Goal: Task Accomplishment & Management: Manage account settings

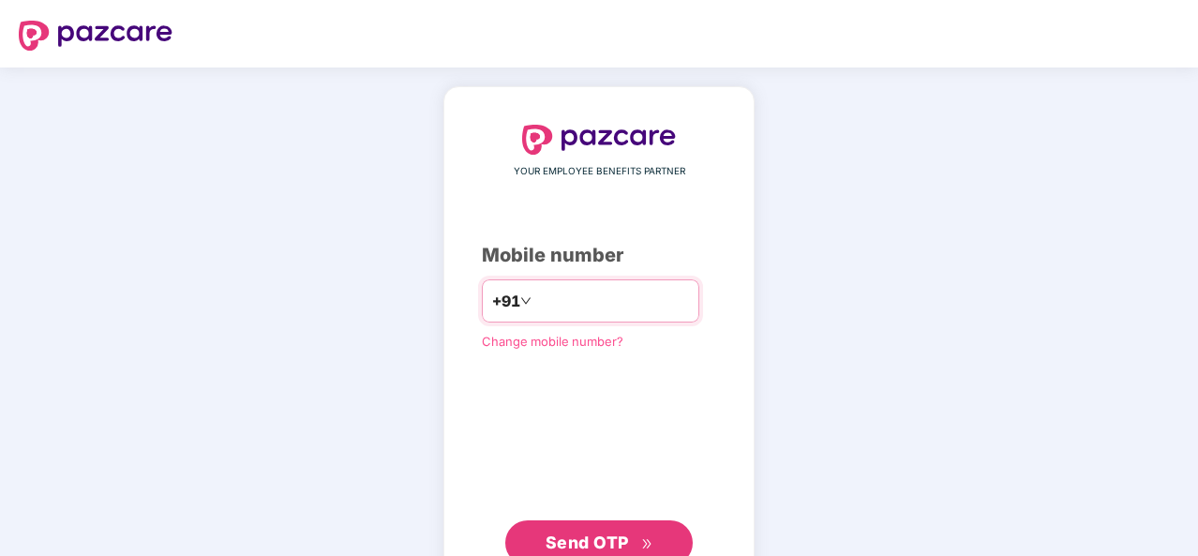
click at [565, 297] on input "number" at bounding box center [612, 301] width 154 height 30
type input "**********"
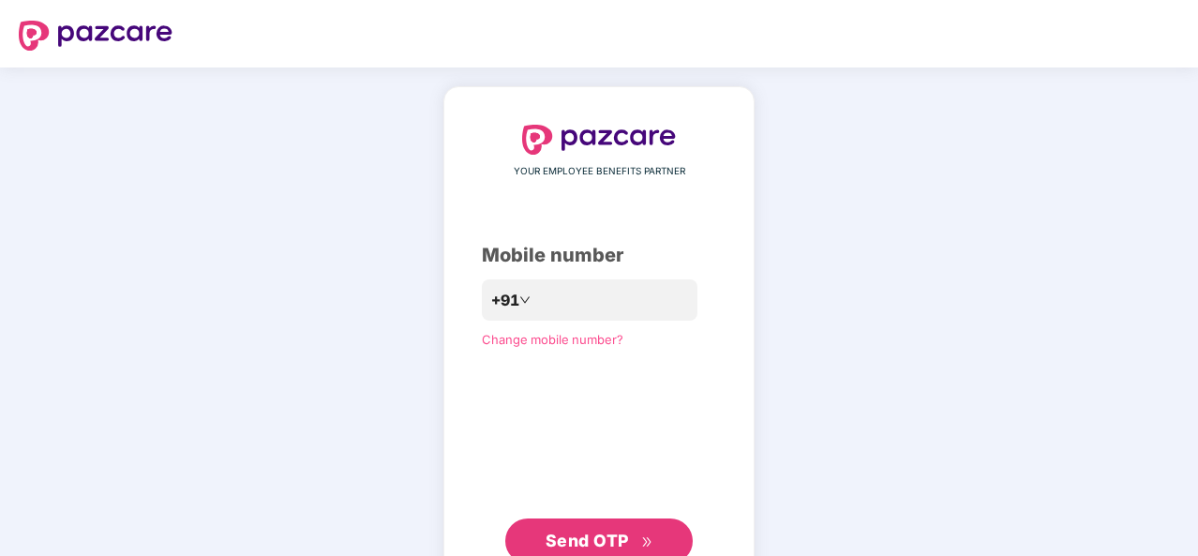
click at [620, 544] on span "Send OTP" at bounding box center [586, 540] width 83 height 20
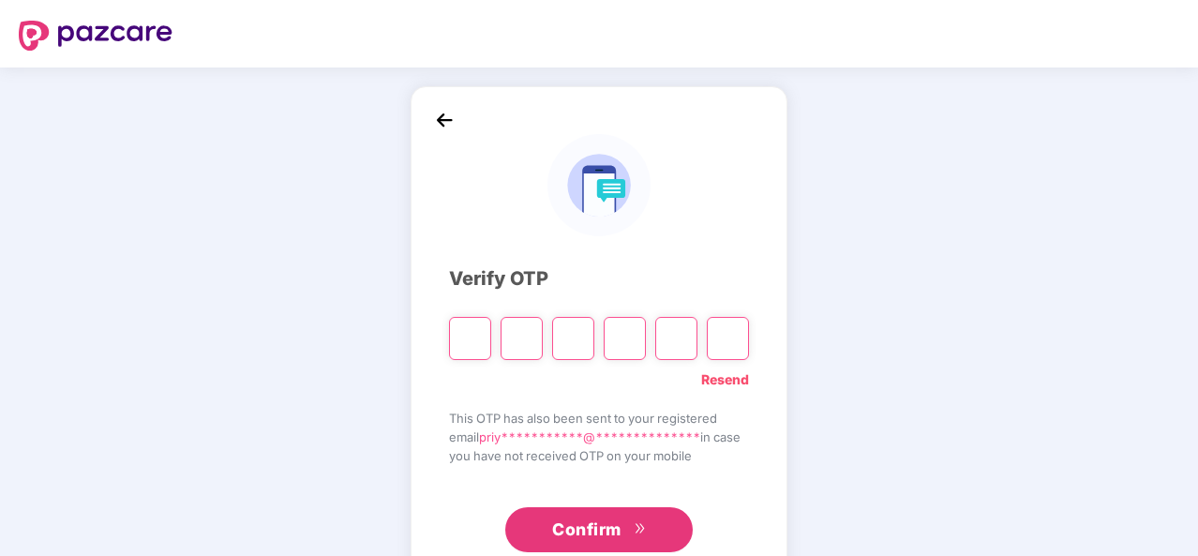
type input "*"
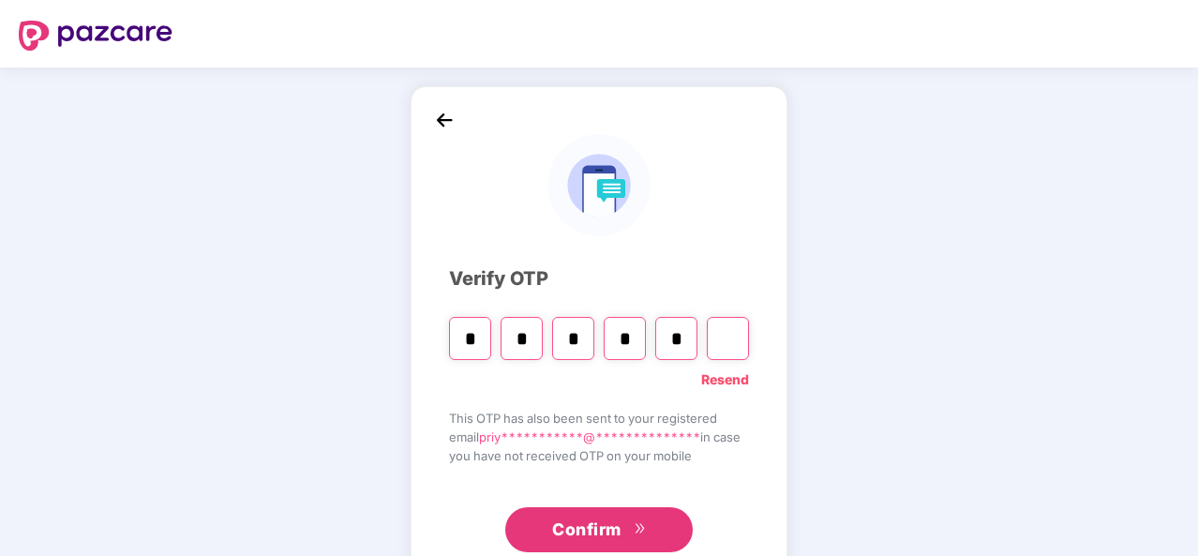
type input "*"
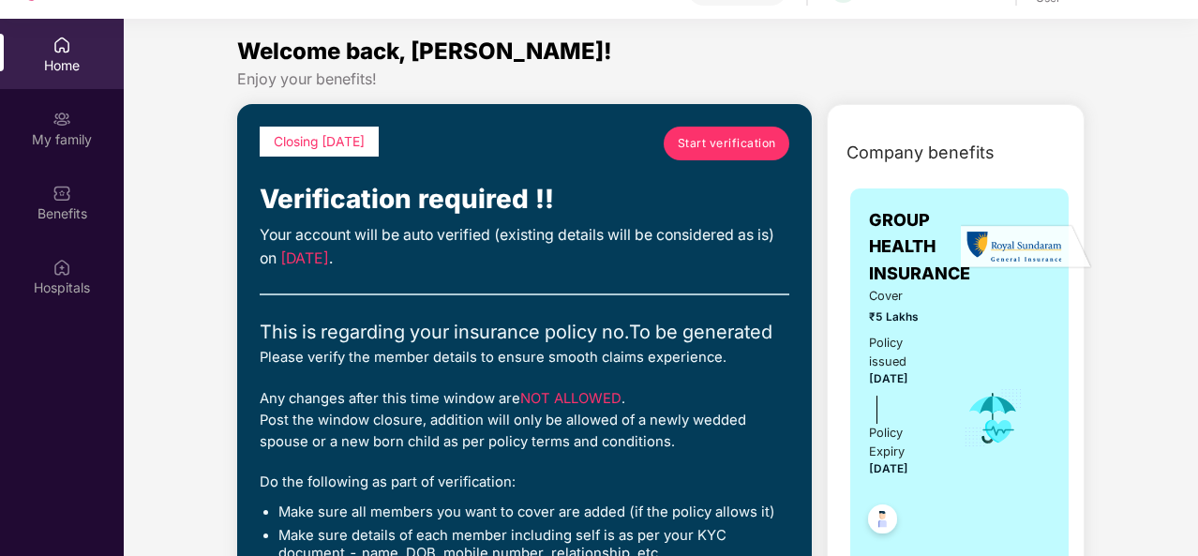
scroll to position [105, 0]
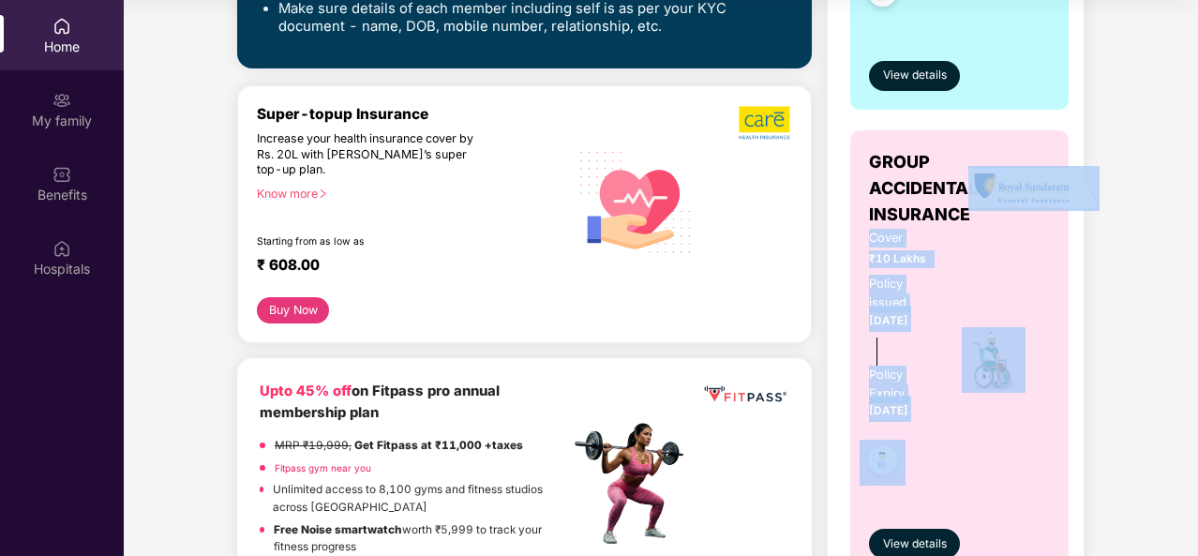
scroll to position [454, 0]
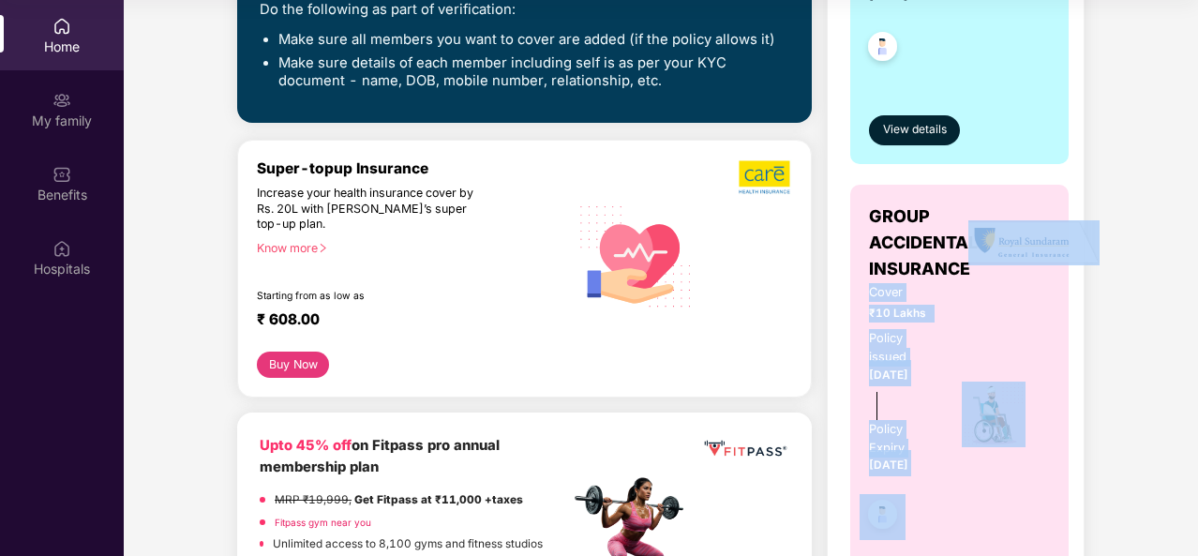
click at [1116, 331] on div "Company benefits GROUP HEALTH INSURANCE Cover ₹5 Lakhs Policy issued 16 July 20…" at bounding box center [955, 166] width 338 height 1020
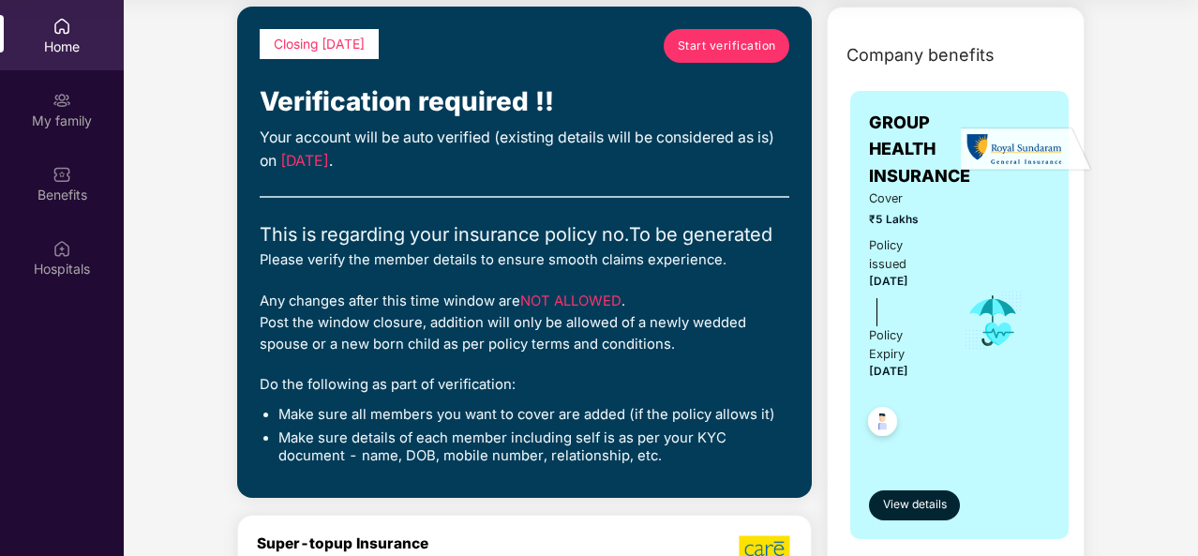
scroll to position [116, 0]
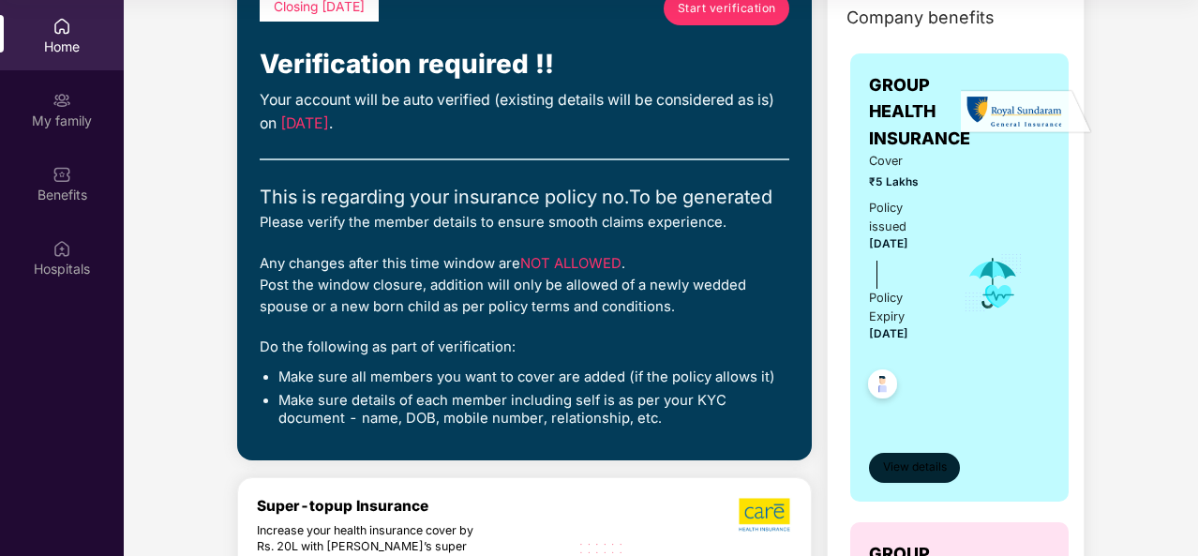
click at [924, 470] on span "View details" at bounding box center [915, 467] width 64 height 18
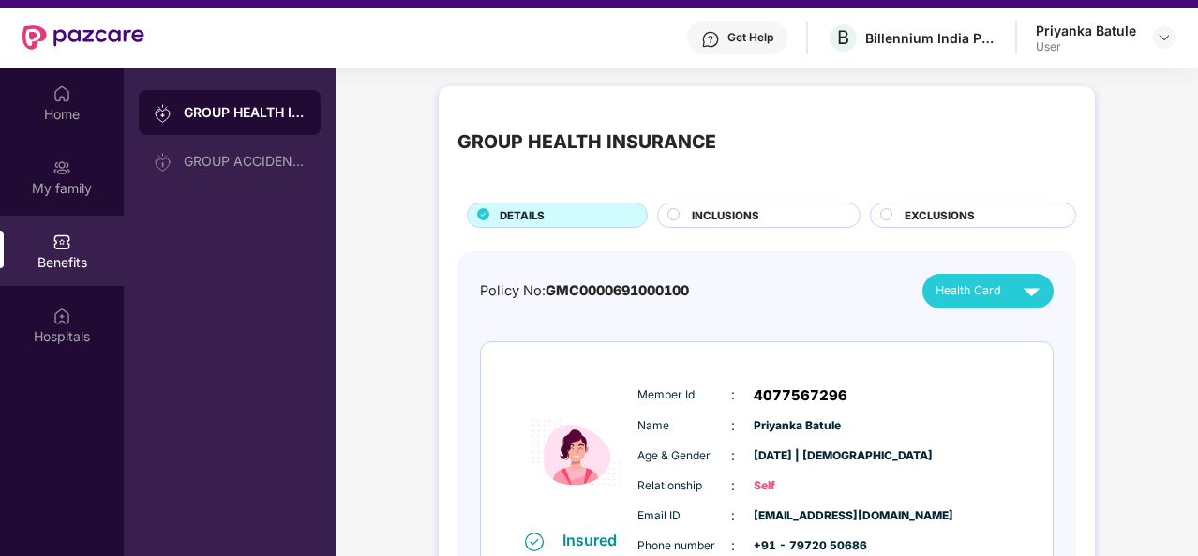
scroll to position [105, 0]
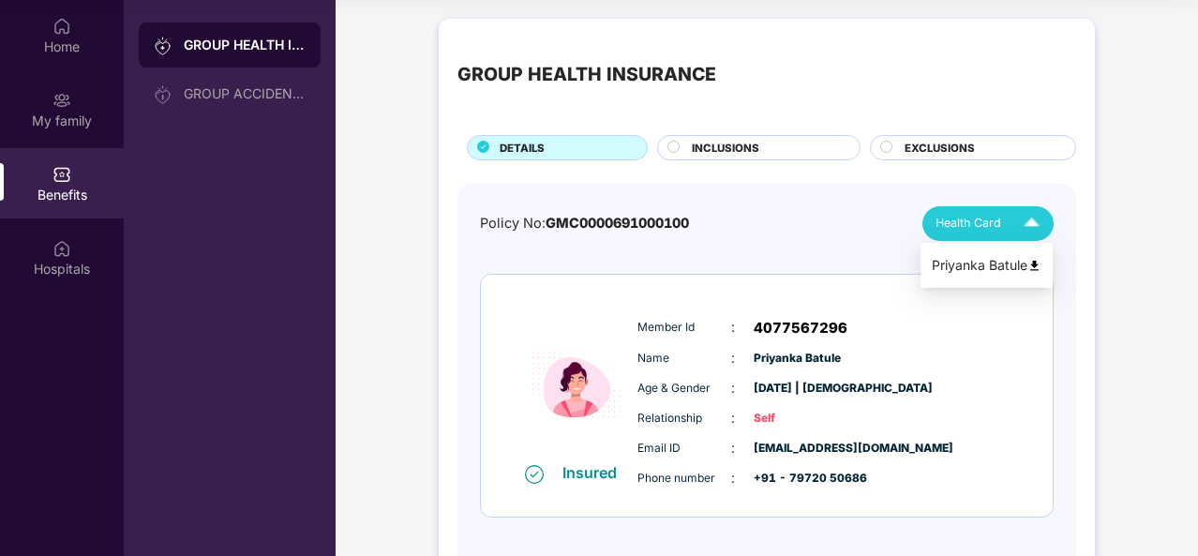
click at [968, 217] on span "Health Card" at bounding box center [968, 223] width 66 height 19
click at [753, 151] on span "INCLUSIONS" at bounding box center [725, 148] width 67 height 17
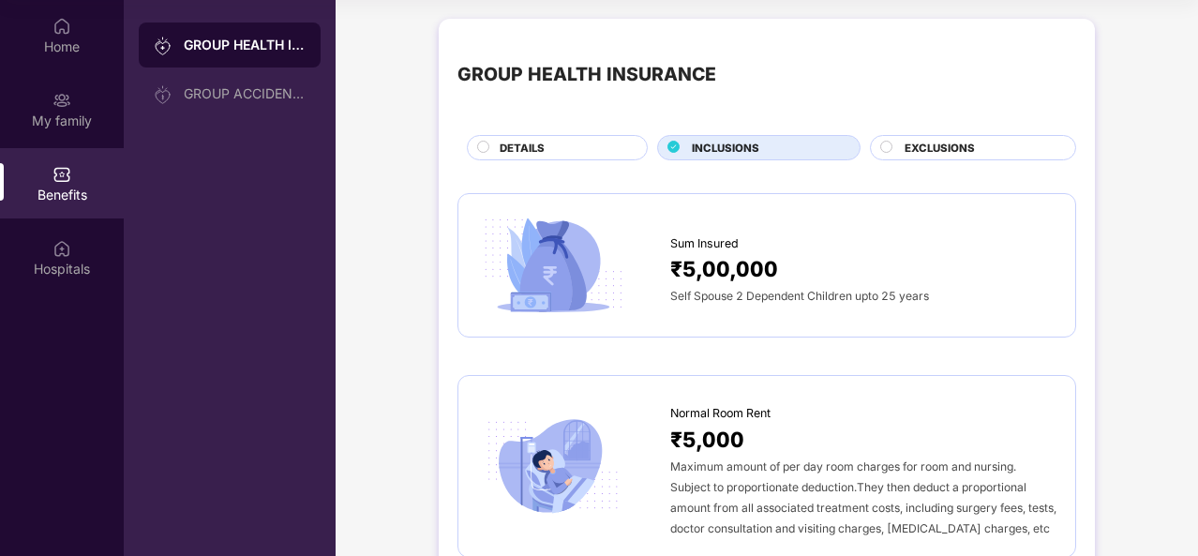
click at [933, 147] on span "EXCLUSIONS" at bounding box center [939, 148] width 70 height 17
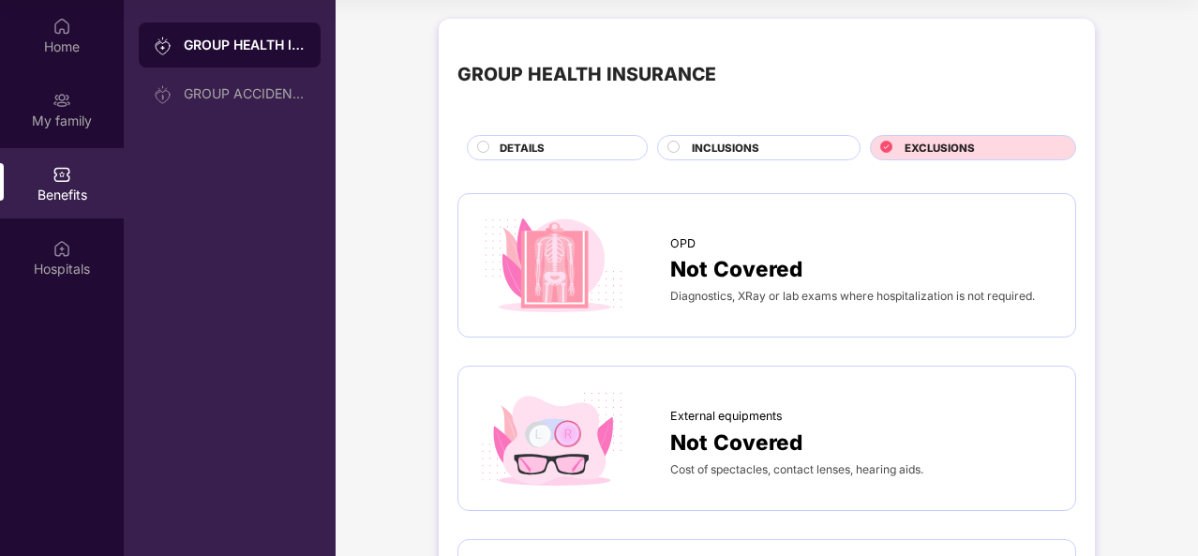
click at [761, 140] on div "INCLUSIONS" at bounding box center [766, 150] width 168 height 20
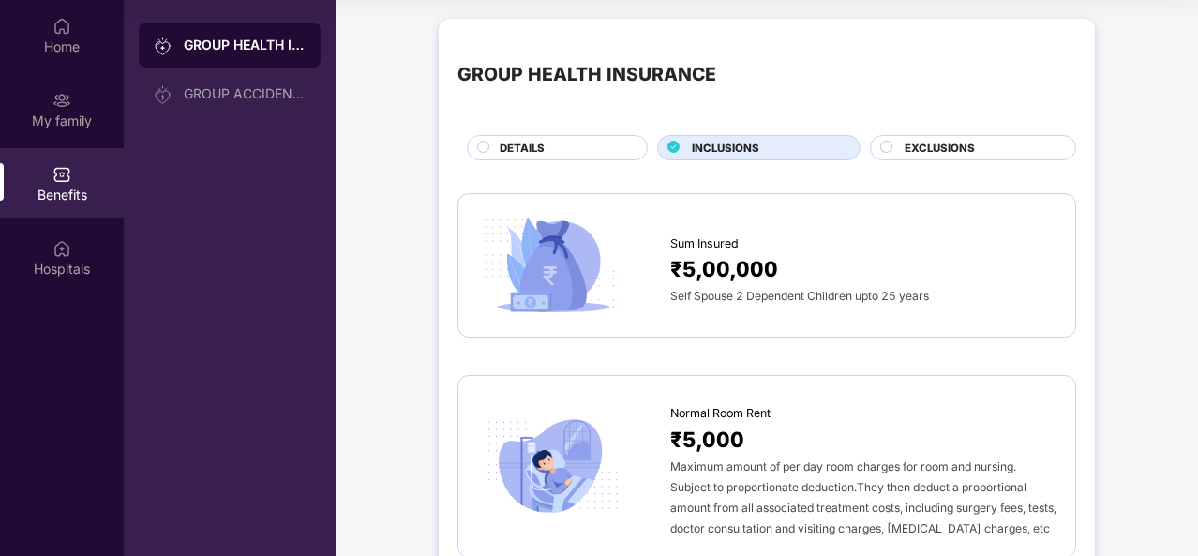
click at [547, 266] on img at bounding box center [553, 266] width 152 height 106
click at [756, 277] on span "₹5,00,000" at bounding box center [724, 268] width 108 height 33
click at [69, 112] on div "My family" at bounding box center [62, 121] width 124 height 19
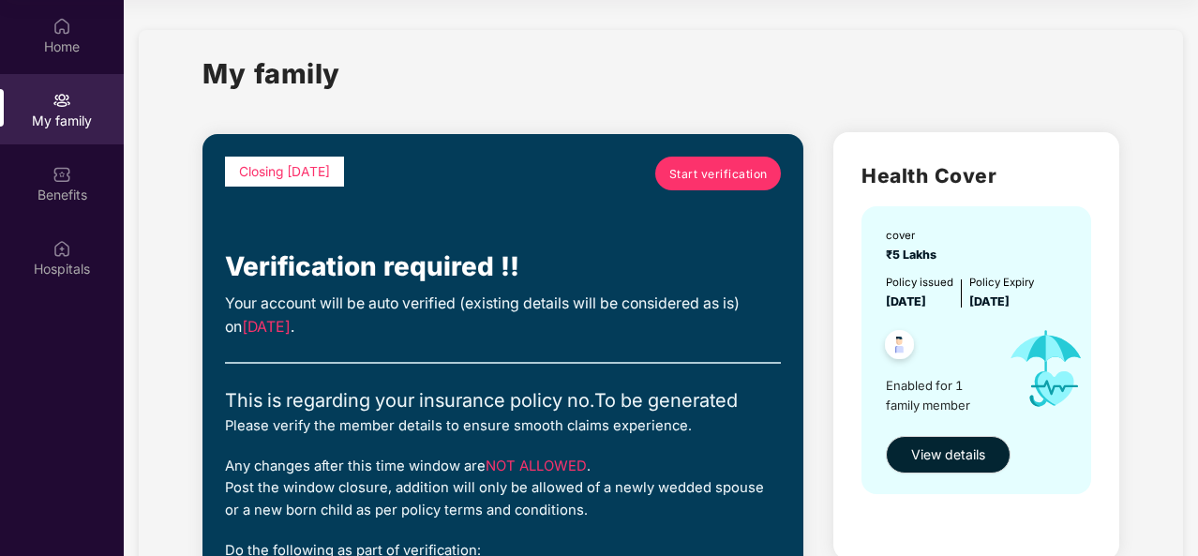
drag, startPoint x: 1194, startPoint y: 173, endPoint x: 1199, endPoint y: 363, distance: 189.4
click at [1197, 363] on html "Get Pazcare mobile app for all your employee benefits need Download Now Get Hel…" at bounding box center [599, 173] width 1198 height 556
click at [957, 455] on span "View details" at bounding box center [948, 454] width 74 height 21
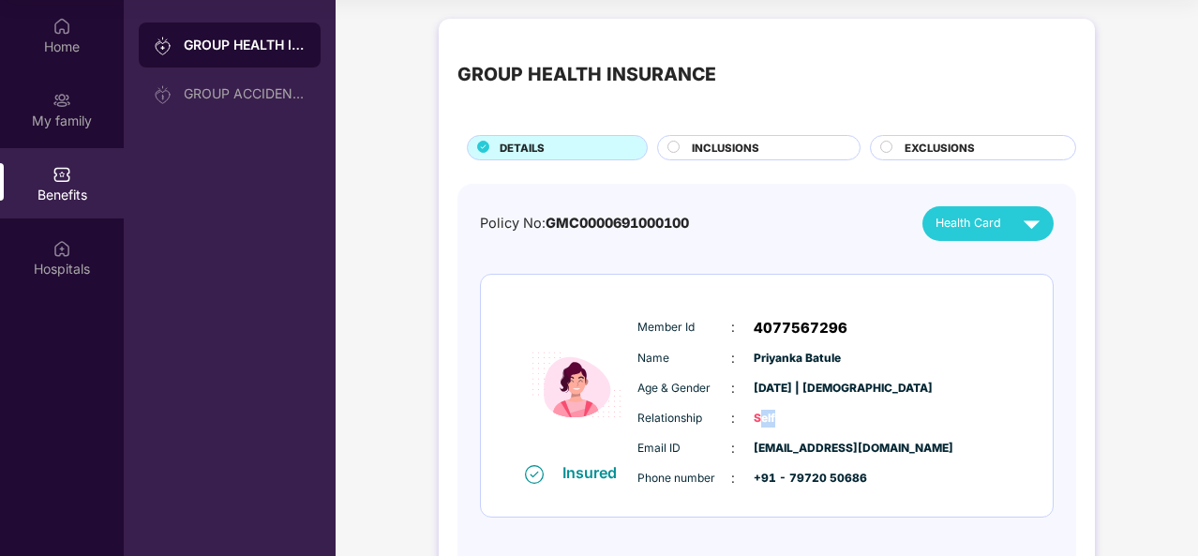
drag, startPoint x: 755, startPoint y: 413, endPoint x: 795, endPoint y: 409, distance: 39.6
click at [795, 410] on span "Self" at bounding box center [801, 419] width 94 height 18
click at [69, 104] on img at bounding box center [61, 100] width 19 height 19
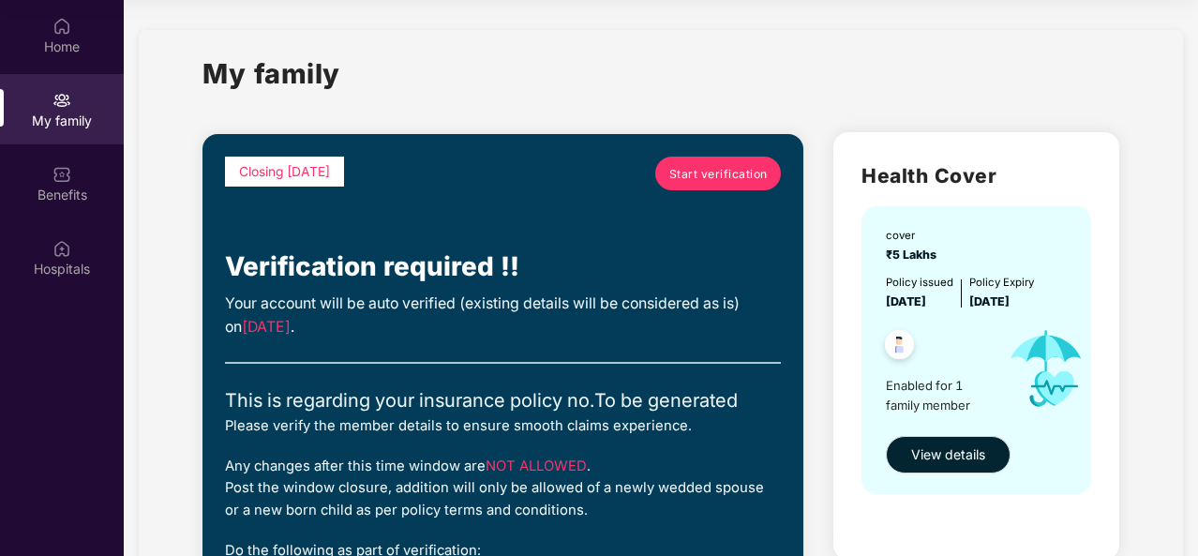
click at [729, 169] on span "Start verification" at bounding box center [718, 174] width 98 height 18
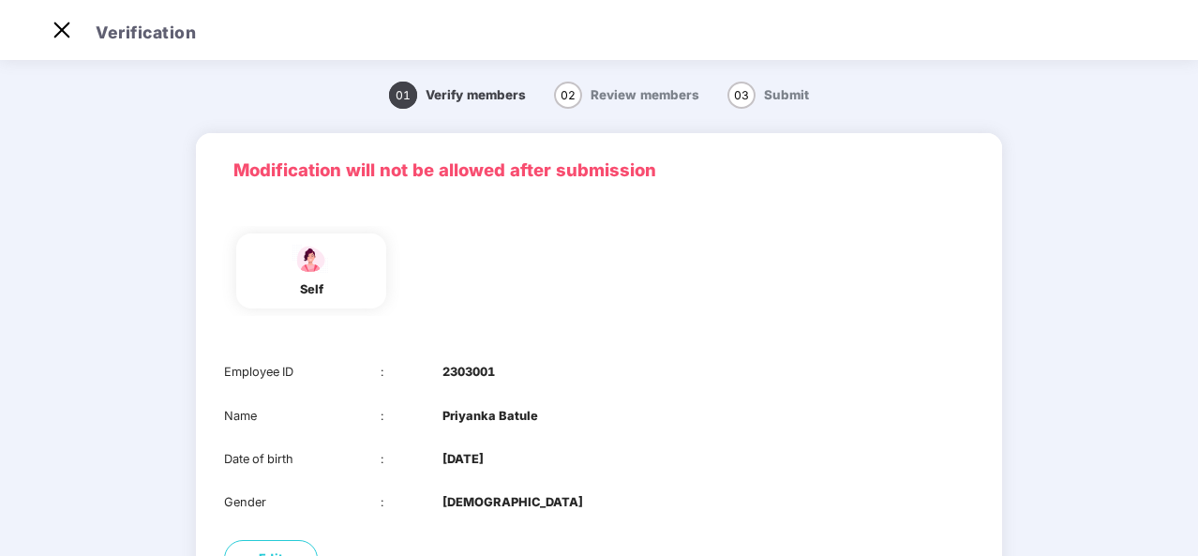
scroll to position [183, 0]
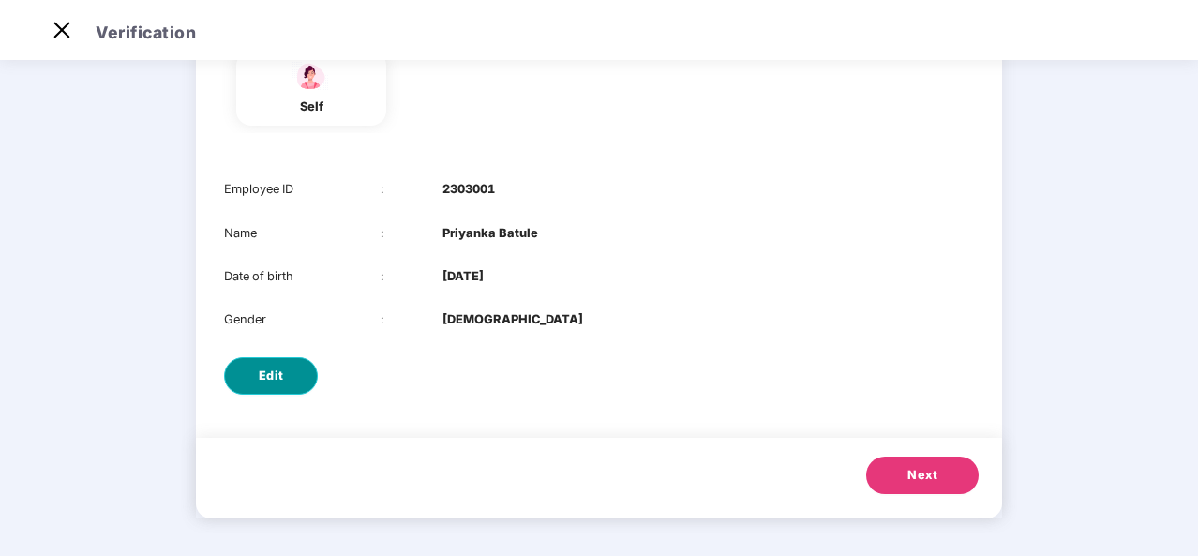
click at [281, 379] on span "Edit" at bounding box center [271, 375] width 25 height 19
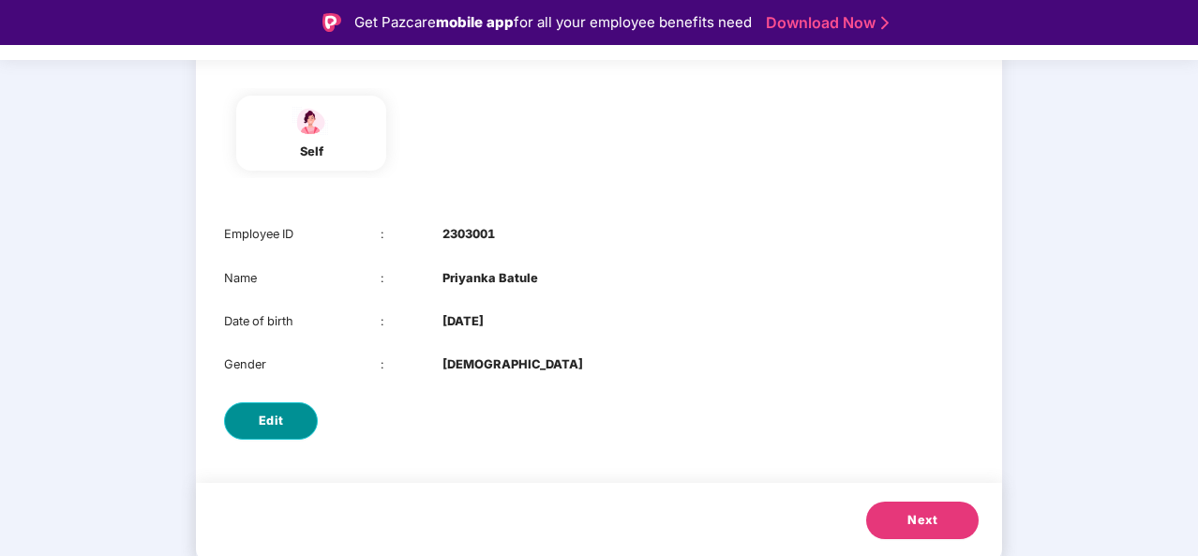
select select "******"
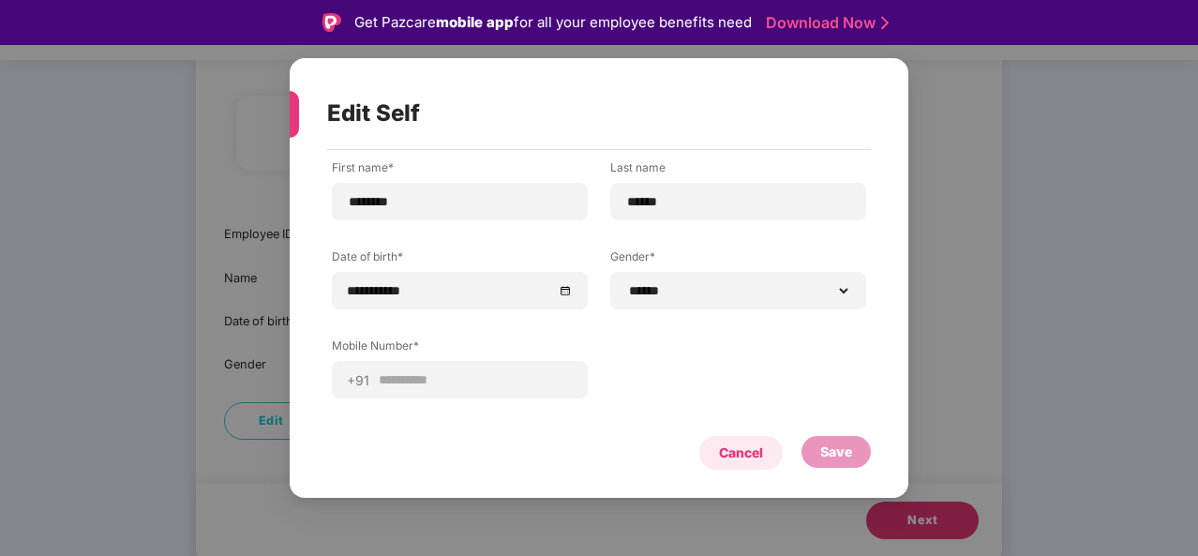
click at [754, 451] on div "Cancel" at bounding box center [741, 452] width 44 height 21
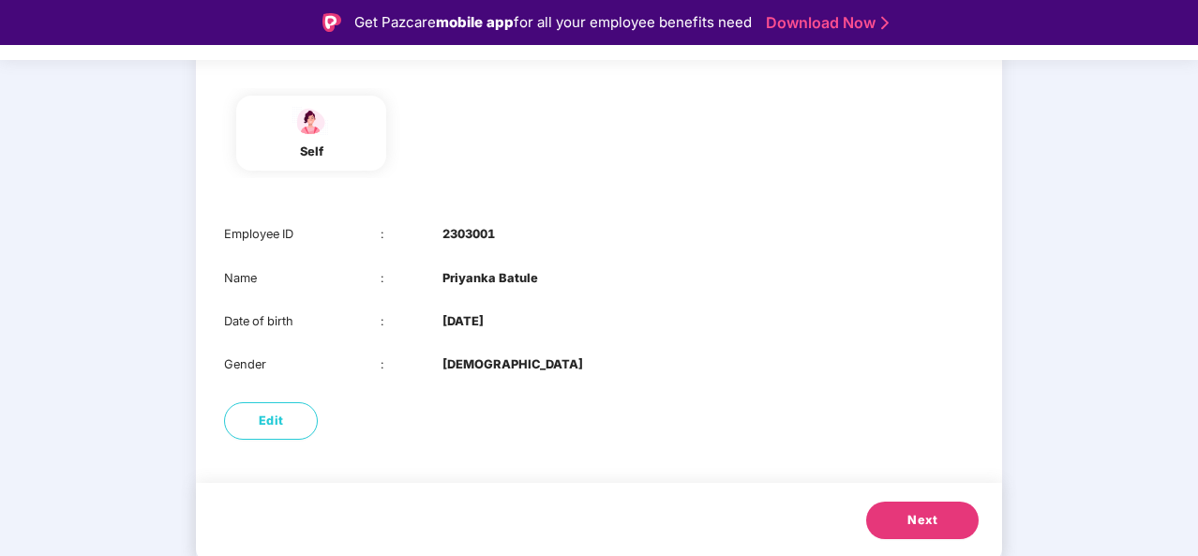
click at [894, 517] on button "Next" at bounding box center [922, 519] width 112 height 37
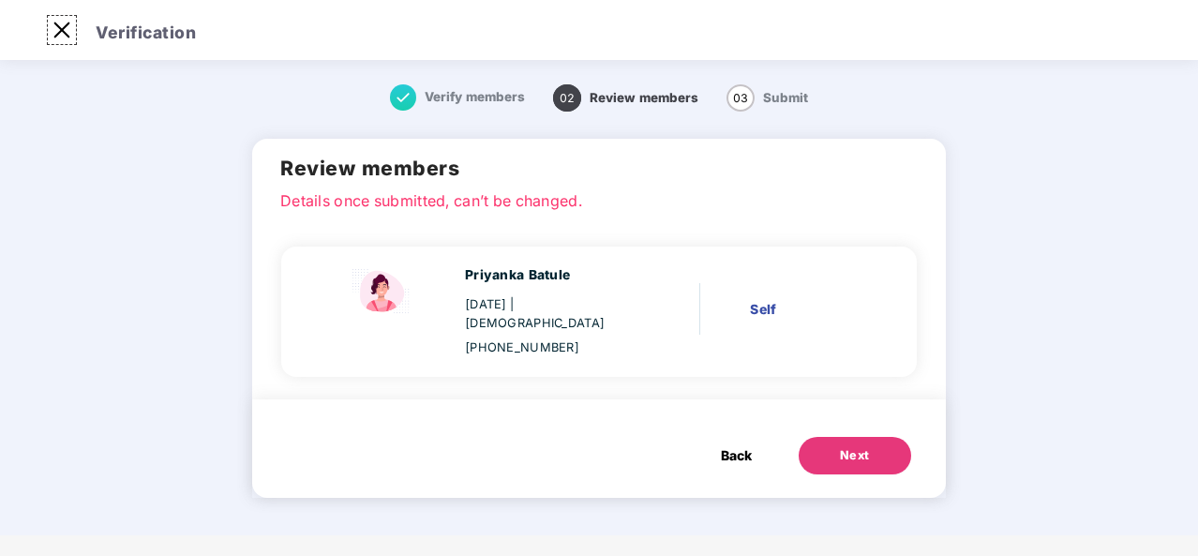
click at [62, 31] on img at bounding box center [62, 30] width 30 height 30
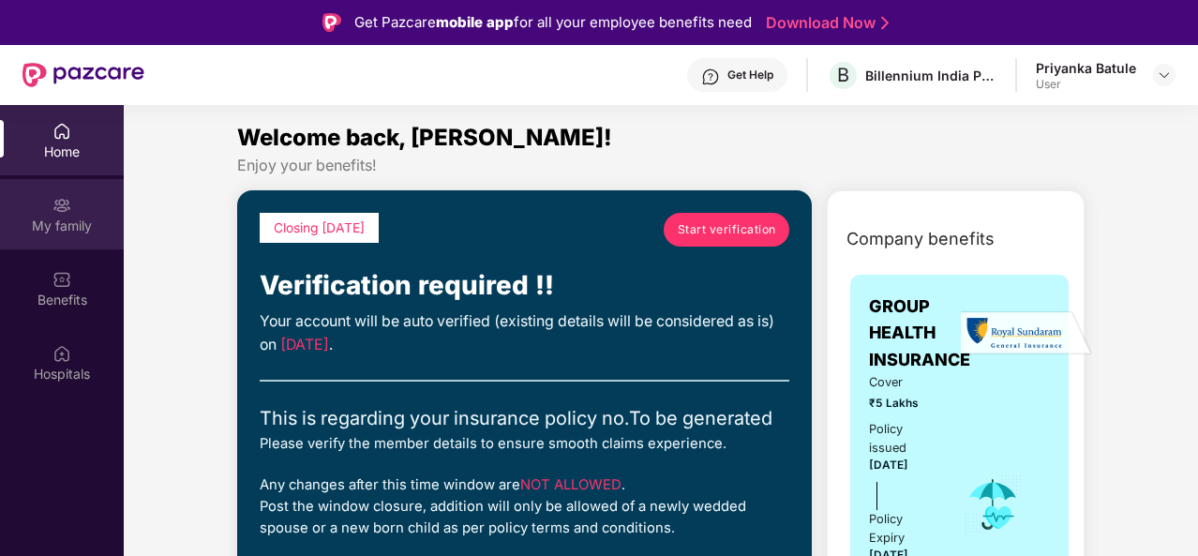
click at [99, 231] on div "My family" at bounding box center [62, 226] width 124 height 19
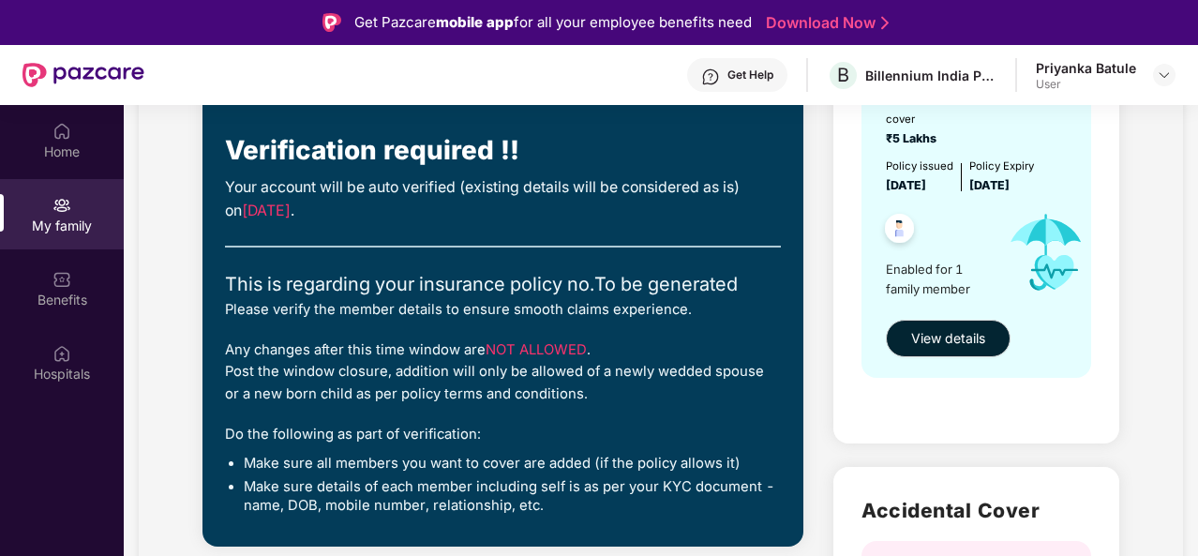
scroll to position [219, 0]
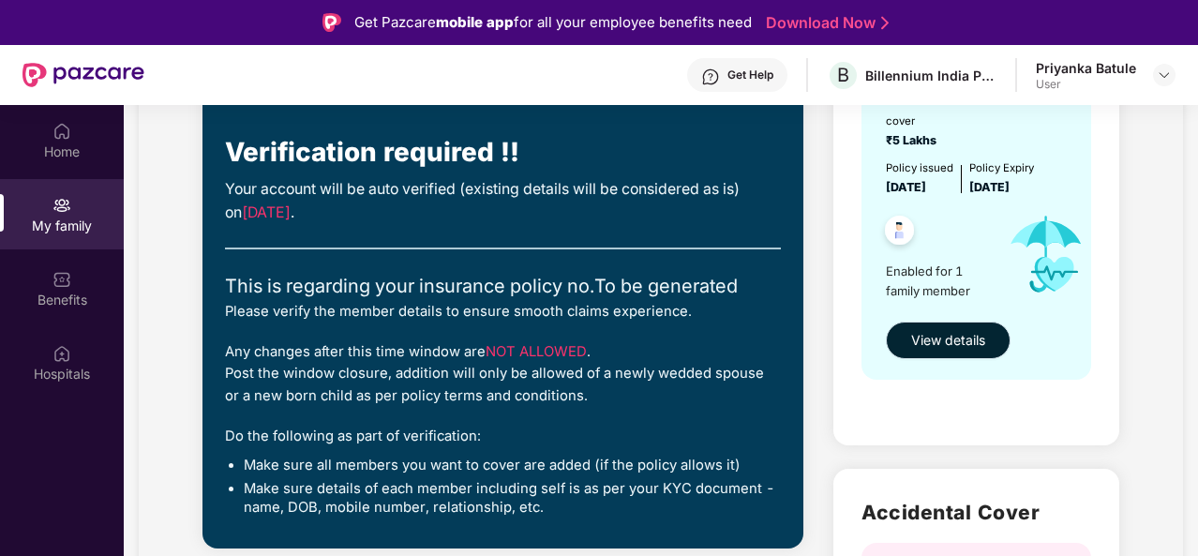
click at [961, 348] on span "View details" at bounding box center [948, 340] width 74 height 21
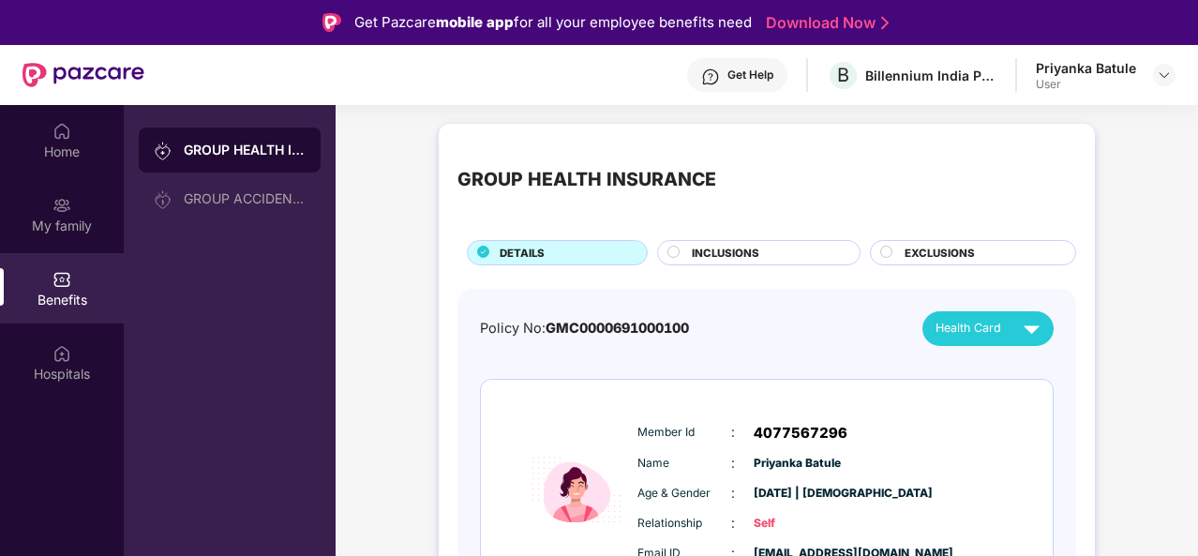
scroll to position [105, 0]
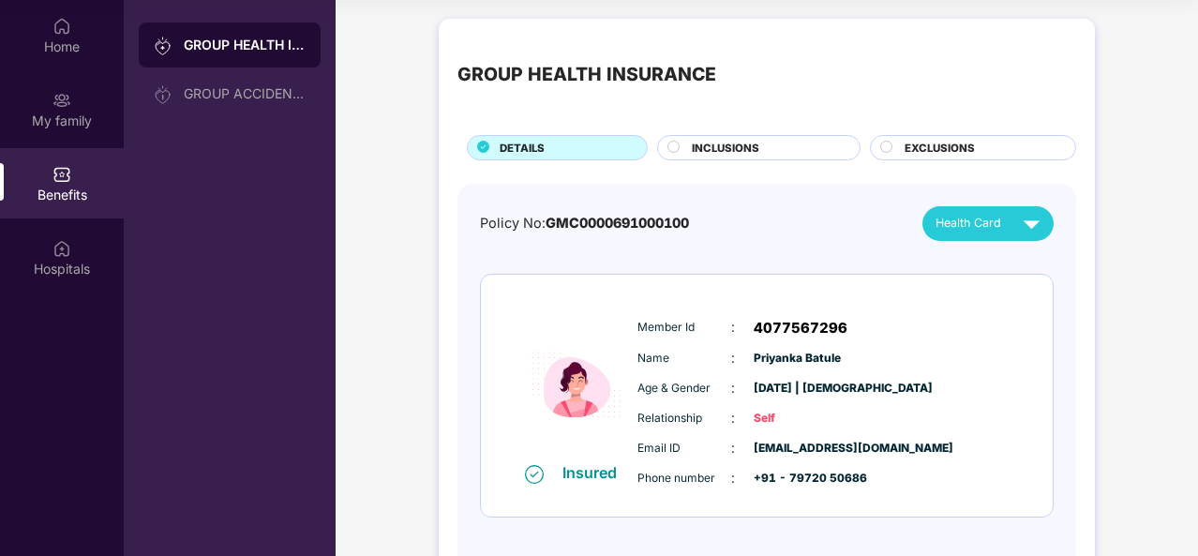
click at [737, 143] on span "INCLUSIONS" at bounding box center [725, 148] width 67 height 17
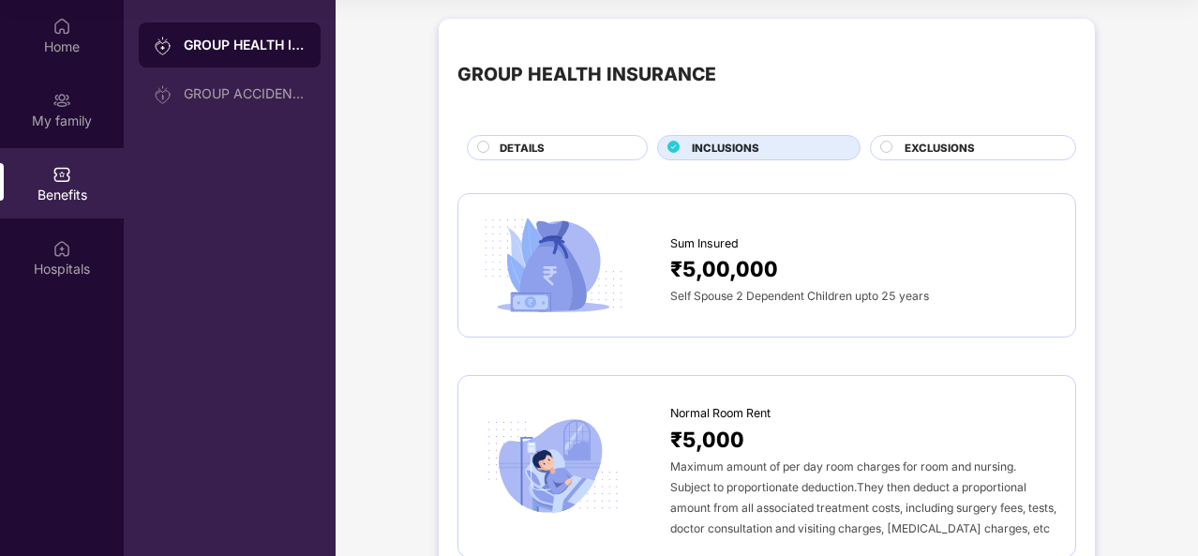
click at [531, 283] on img at bounding box center [553, 266] width 152 height 106
click at [651, 274] on div at bounding box center [573, 266] width 193 height 106
click at [212, 104] on div "GROUP ACCIDENTAL INSURANCE" at bounding box center [230, 93] width 182 height 45
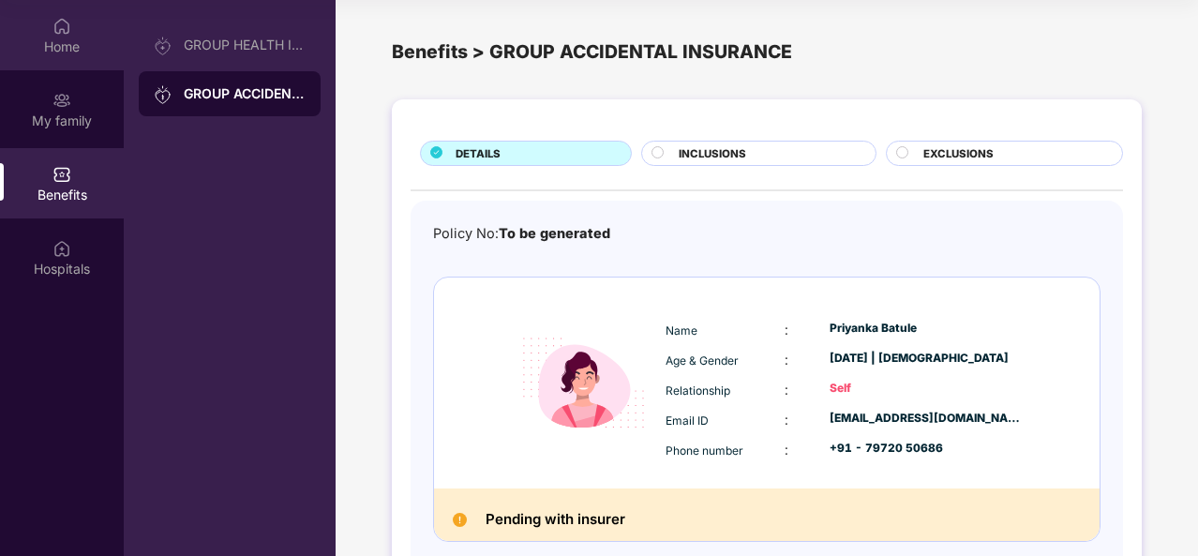
click at [75, 37] on div "Home" at bounding box center [62, 46] width 124 height 19
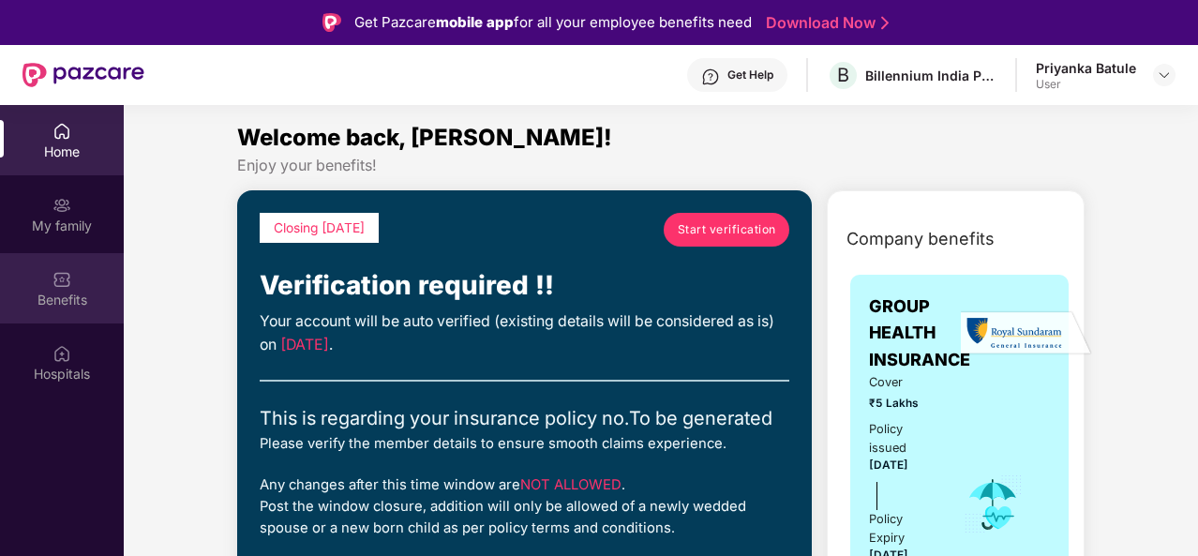
click at [70, 287] on img at bounding box center [61, 279] width 19 height 19
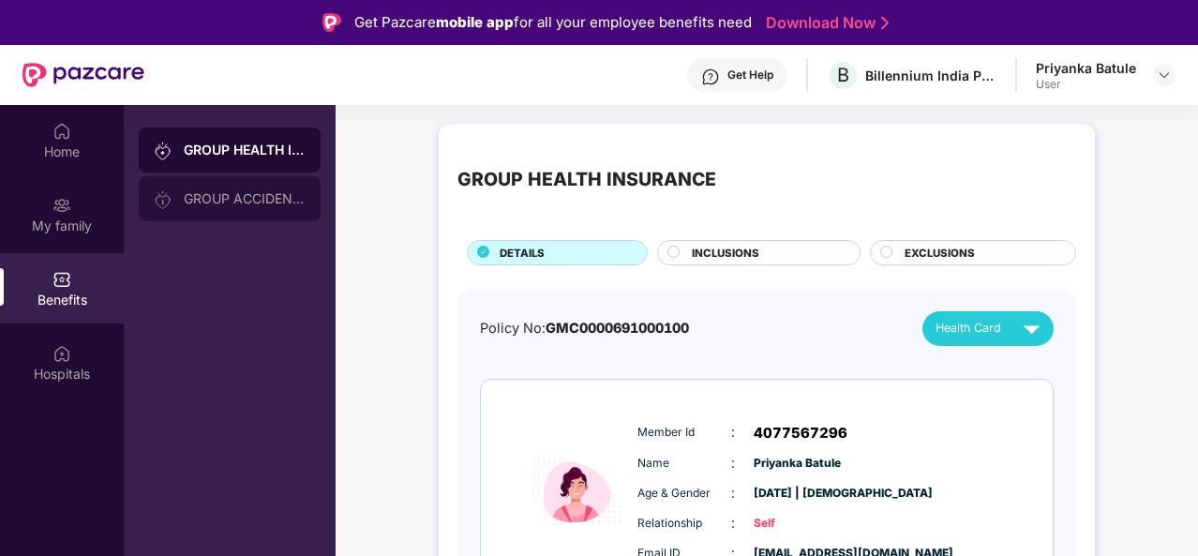
click at [233, 190] on div "GROUP ACCIDENTAL INSURANCE" at bounding box center [230, 198] width 182 height 45
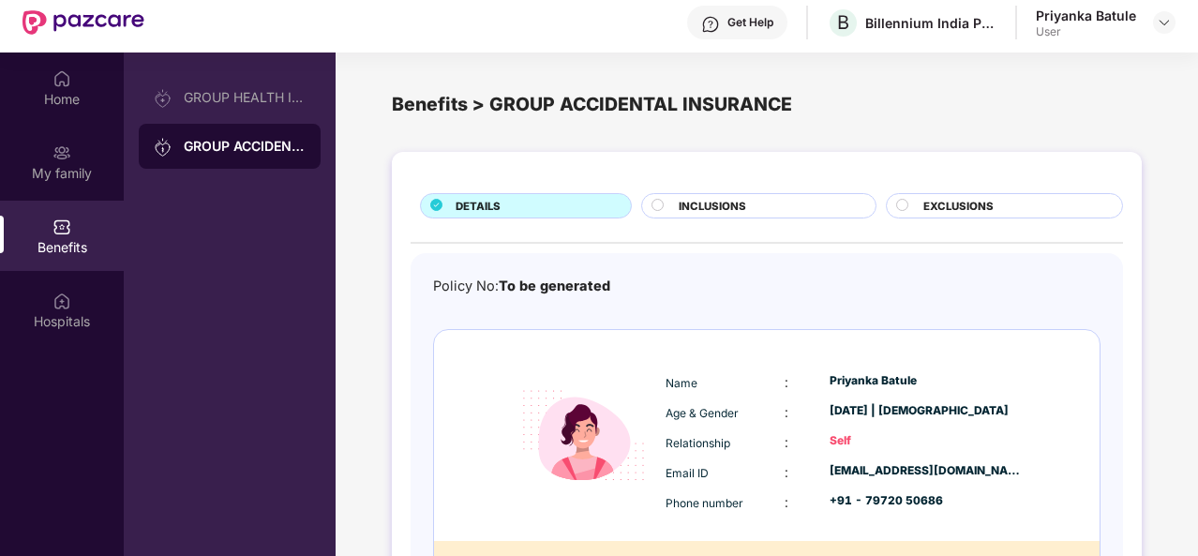
scroll to position [35, 0]
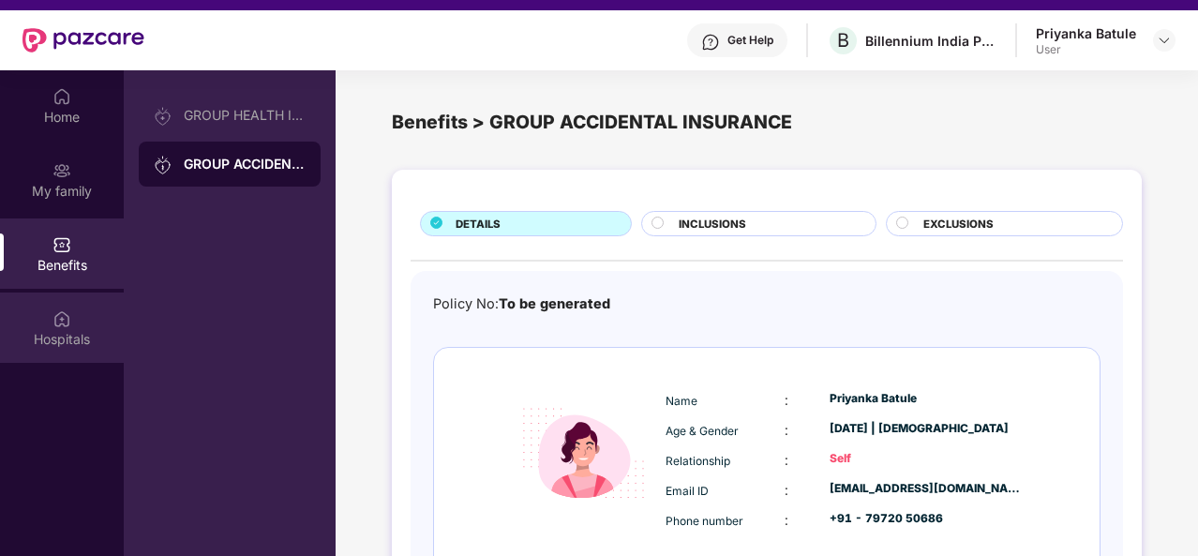
click at [62, 330] on div "Hospitals" at bounding box center [62, 339] width 124 height 19
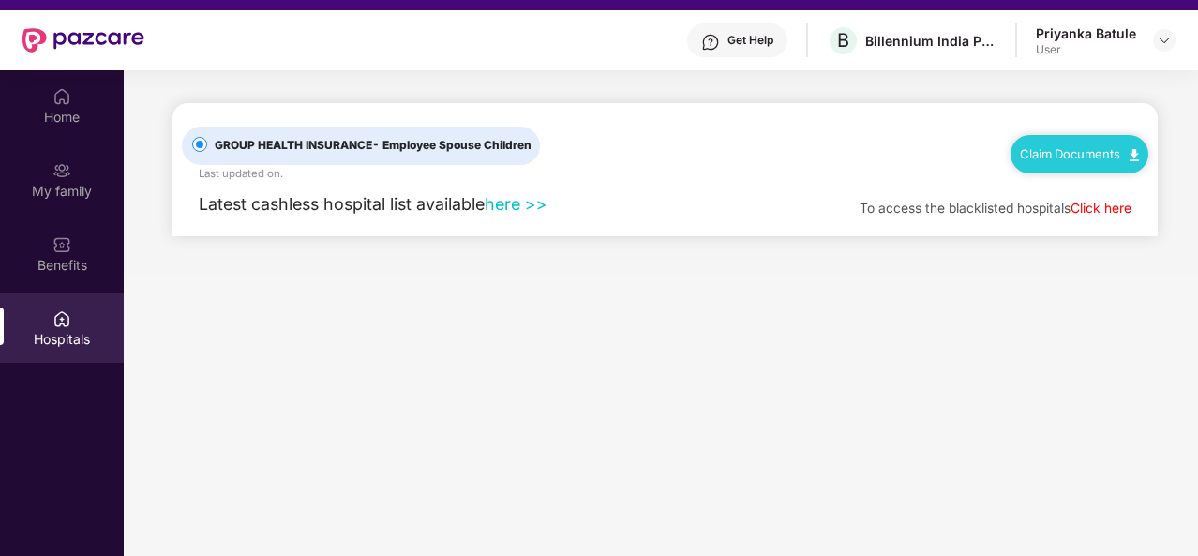
click at [514, 203] on link "here >>" at bounding box center [516, 204] width 63 height 20
click at [49, 246] on div "Benefits" at bounding box center [62, 253] width 124 height 70
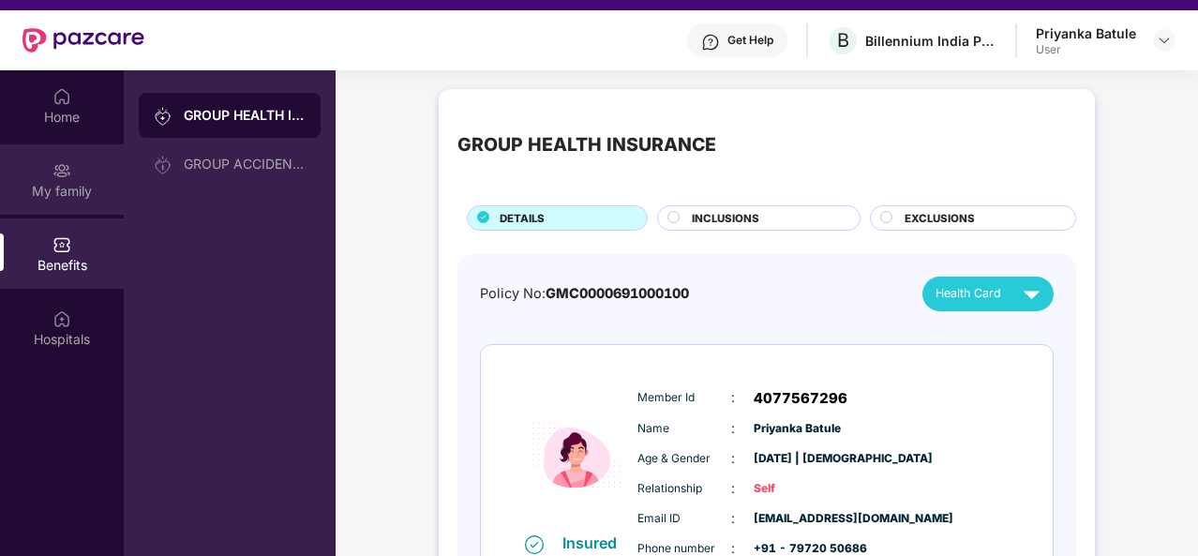
click at [73, 183] on div "My family" at bounding box center [62, 191] width 124 height 19
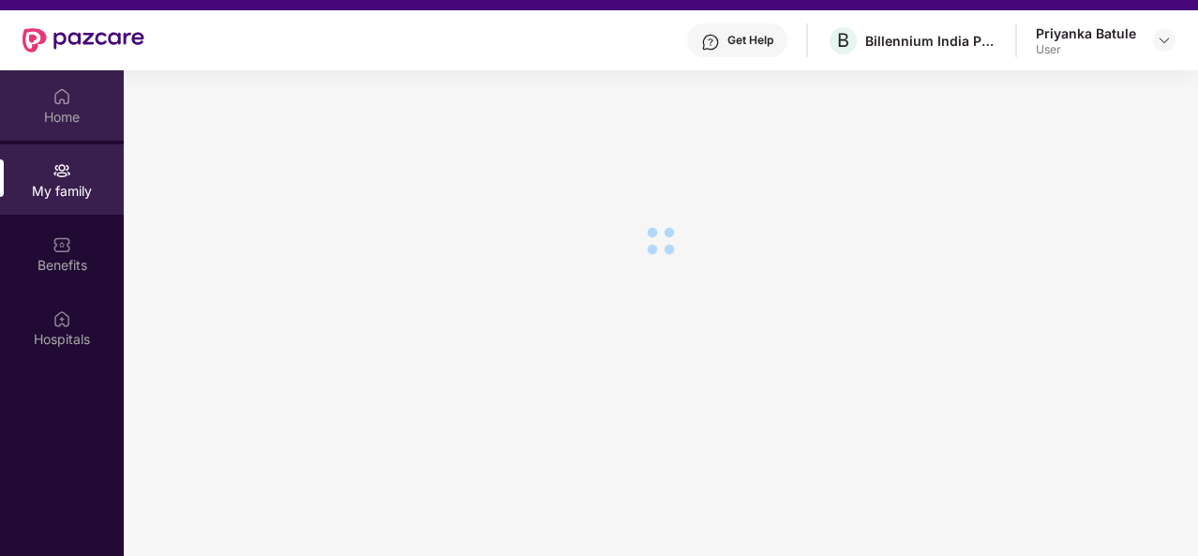
click at [65, 115] on div "Home" at bounding box center [62, 117] width 124 height 19
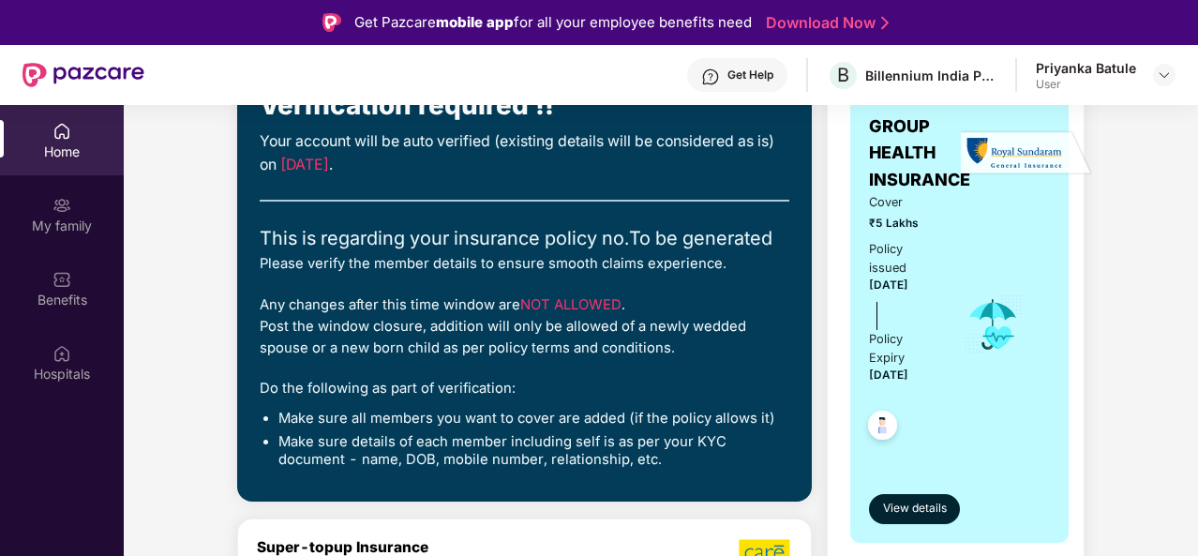
scroll to position [168, 0]
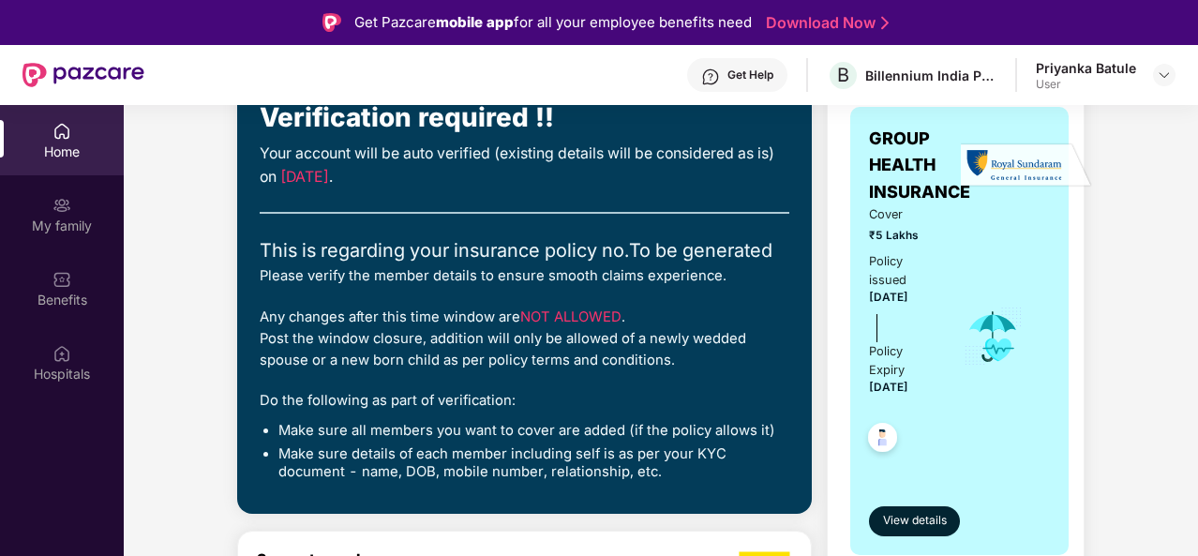
drag, startPoint x: 1194, startPoint y: 148, endPoint x: 1194, endPoint y: 117, distance: 30.9
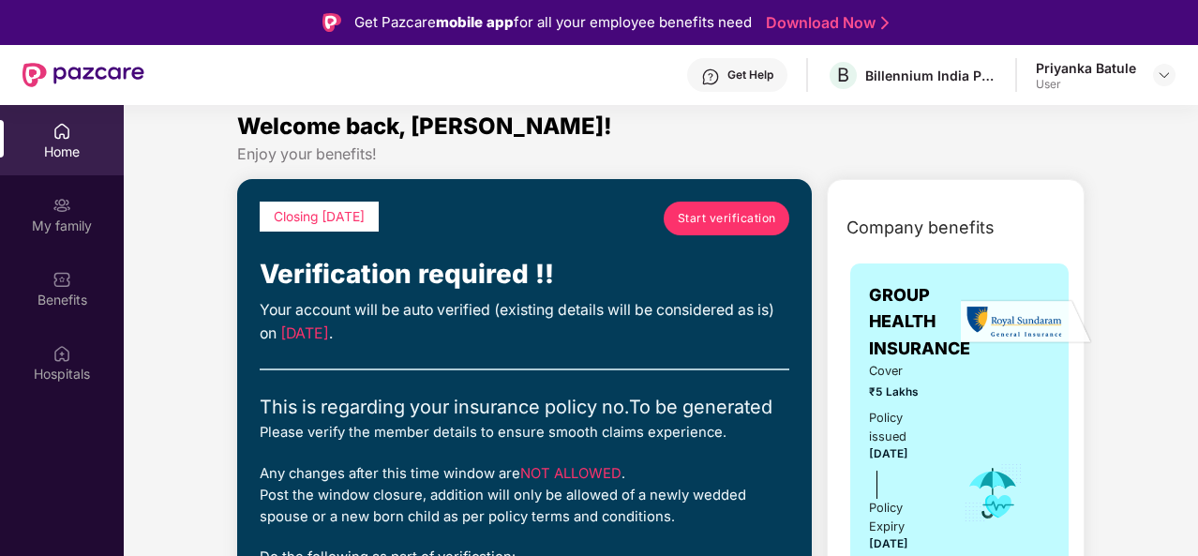
scroll to position [0, 0]
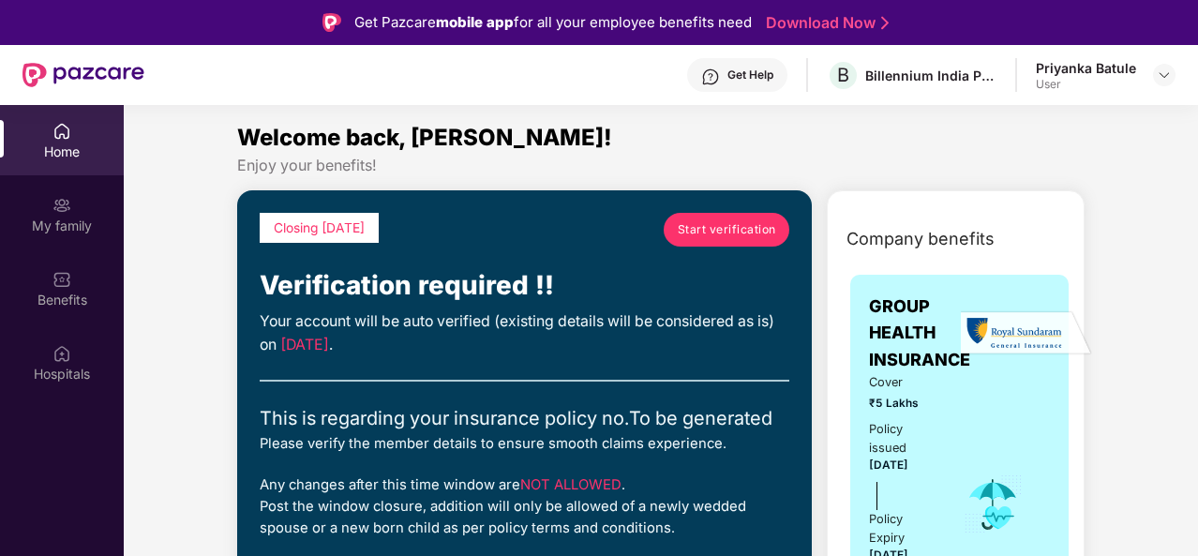
click at [722, 228] on span "Start verification" at bounding box center [727, 229] width 98 height 18
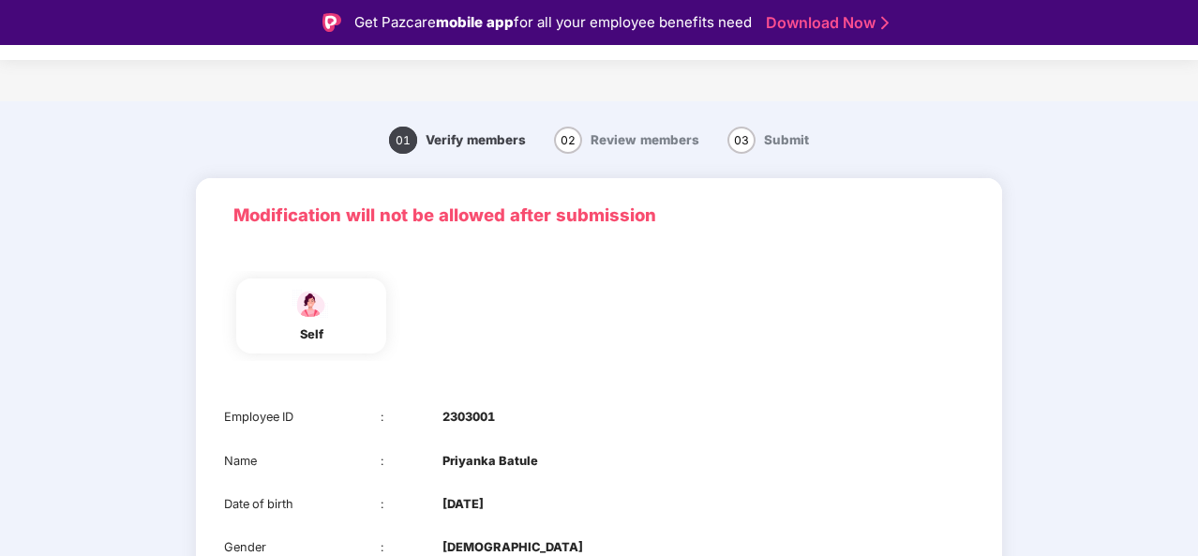
scroll to position [45, 0]
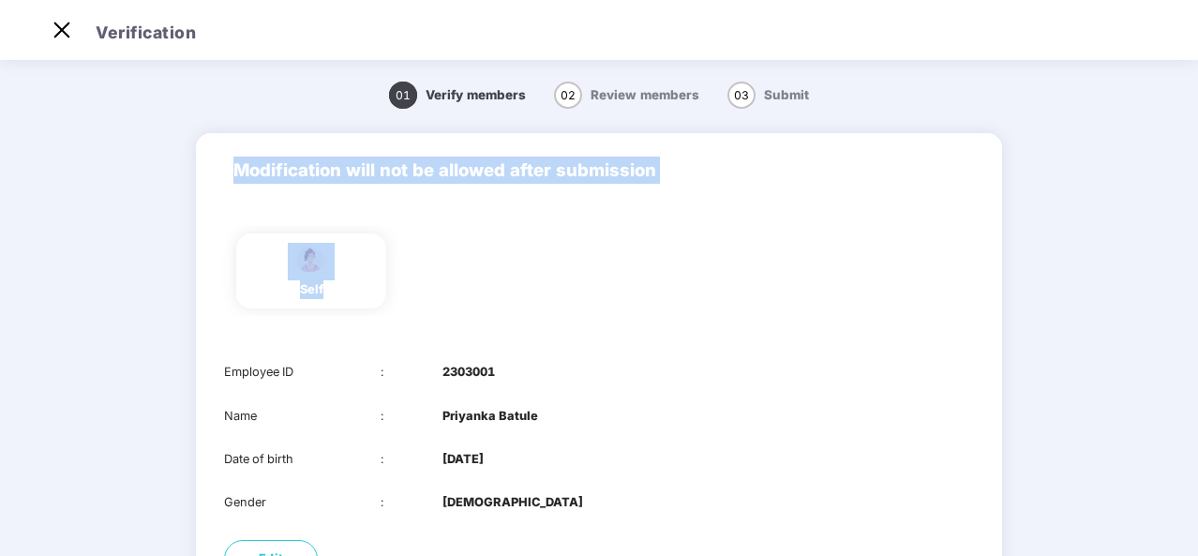
drag, startPoint x: 1191, startPoint y: 267, endPoint x: 1197, endPoint y: 346, distance: 78.9
click at [1197, 346] on div "Verification 01 Verify members 02 Review members 03 Submit Modification will no…" at bounding box center [599, 278] width 1198 height 556
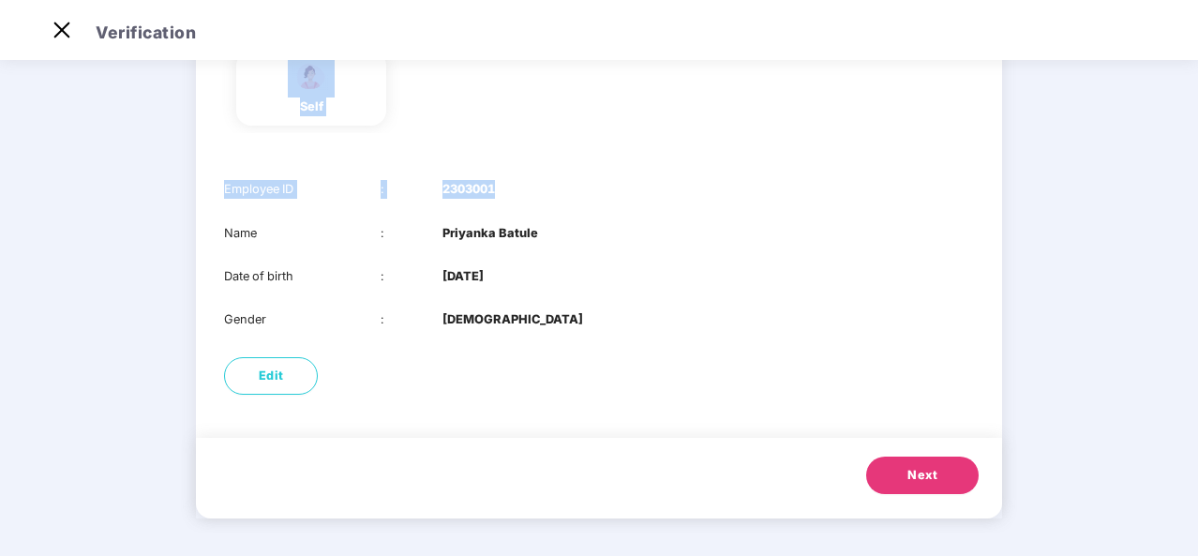
click at [932, 470] on span "Next" at bounding box center [922, 475] width 30 height 19
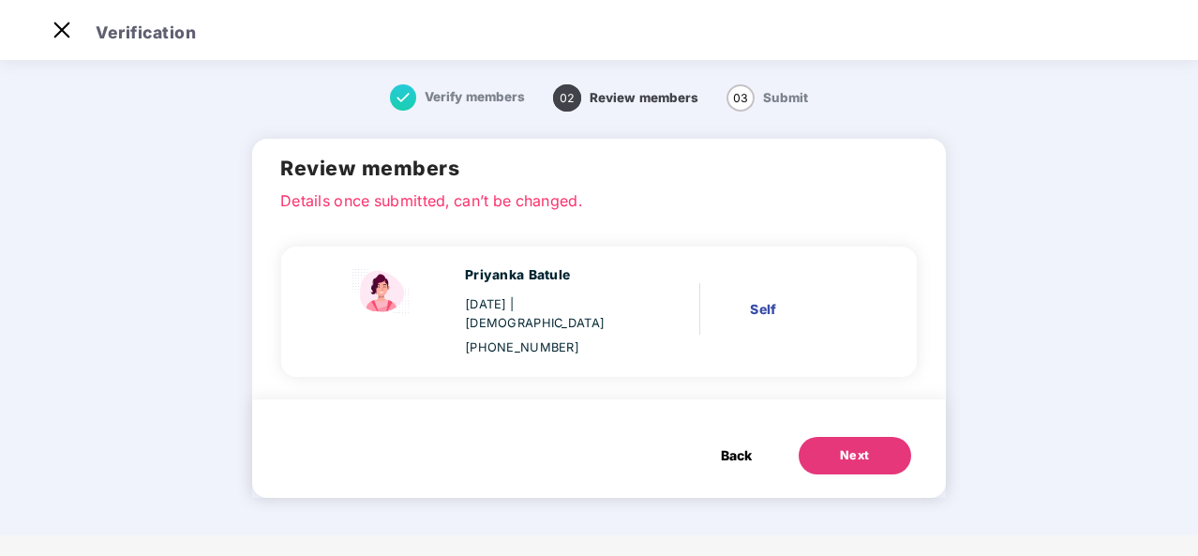
scroll to position [0, 0]
click at [858, 446] on div "Next" at bounding box center [855, 455] width 30 height 19
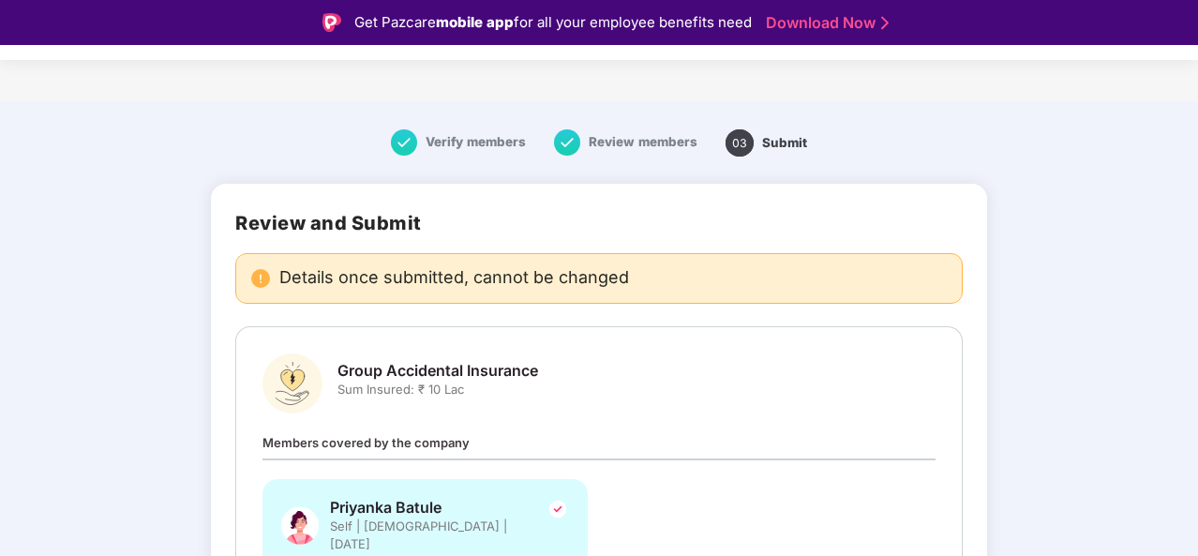
scroll to position [45, 0]
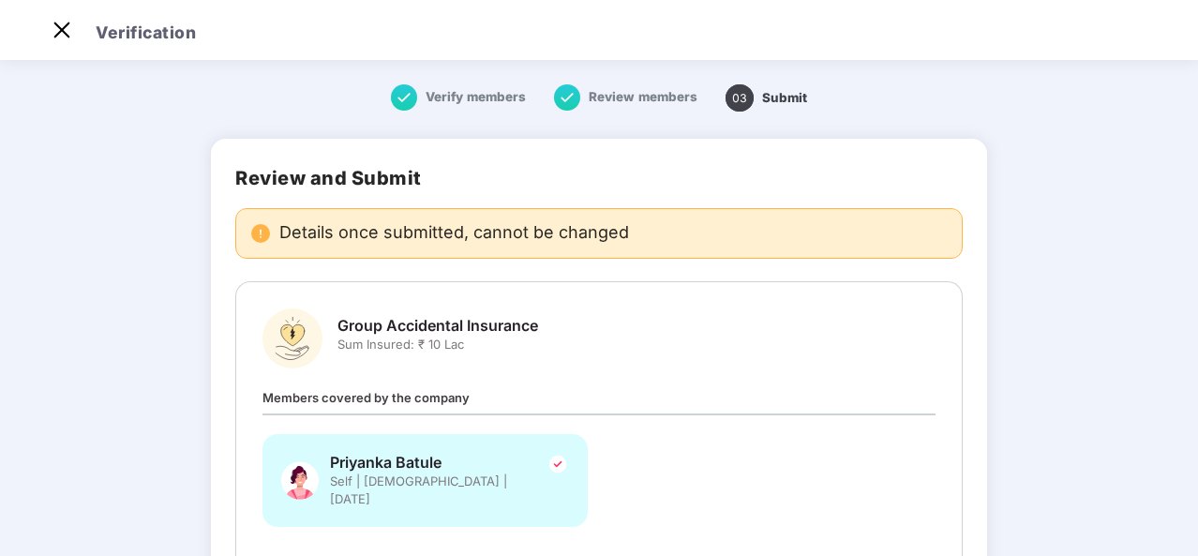
click at [491, 471] on div "Priyanka Batule Self | Female | 23 Oct 1993" at bounding box center [424, 480] width 325 height 93
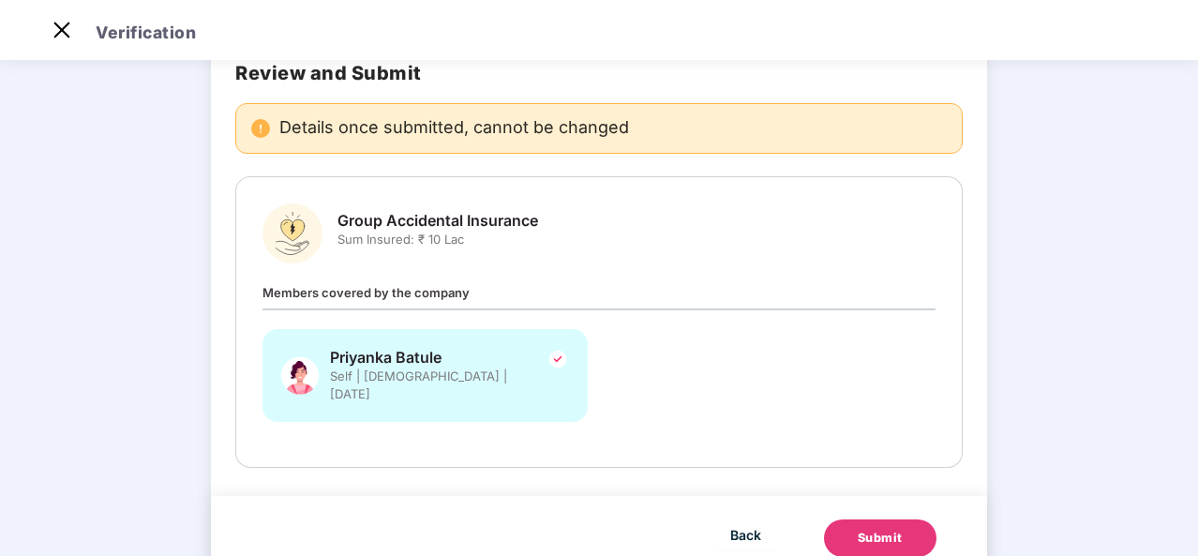
scroll to position [146, 0]
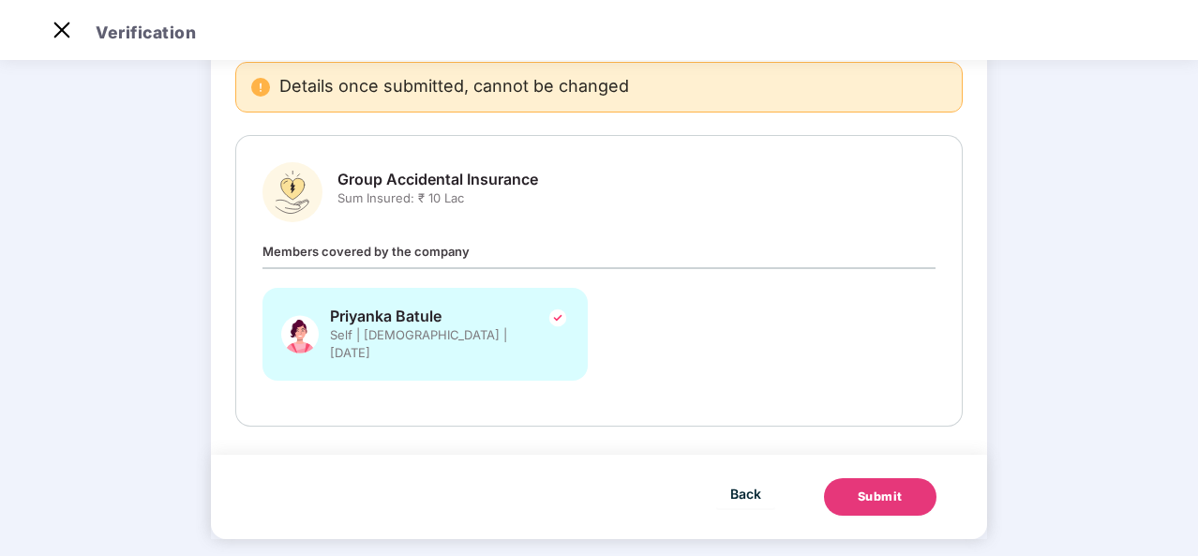
click at [890, 487] on div "Submit" at bounding box center [880, 496] width 45 height 19
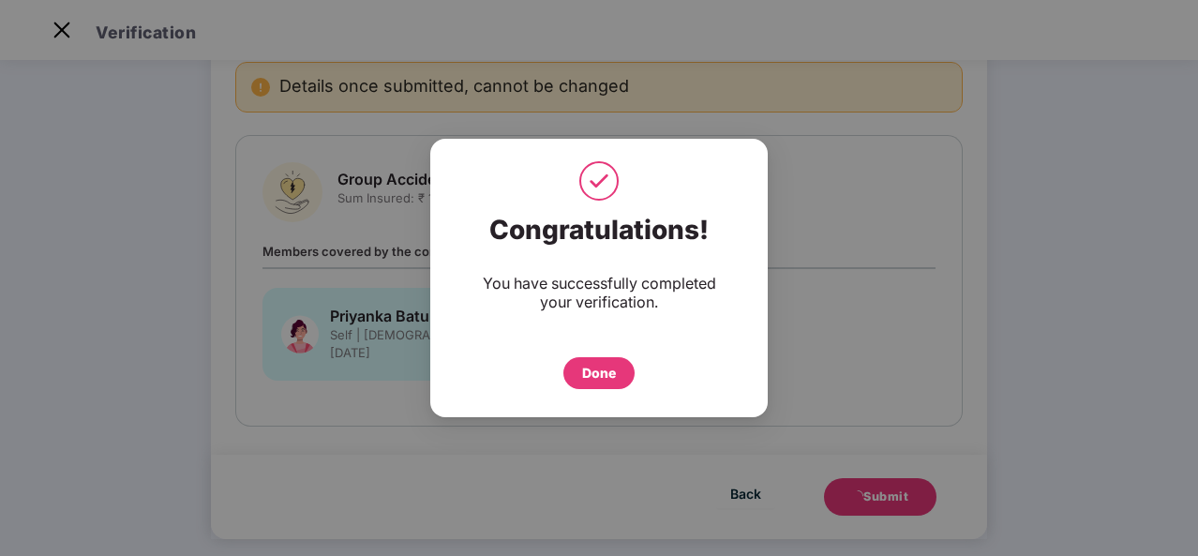
click at [594, 371] on div "Done" at bounding box center [599, 373] width 34 height 21
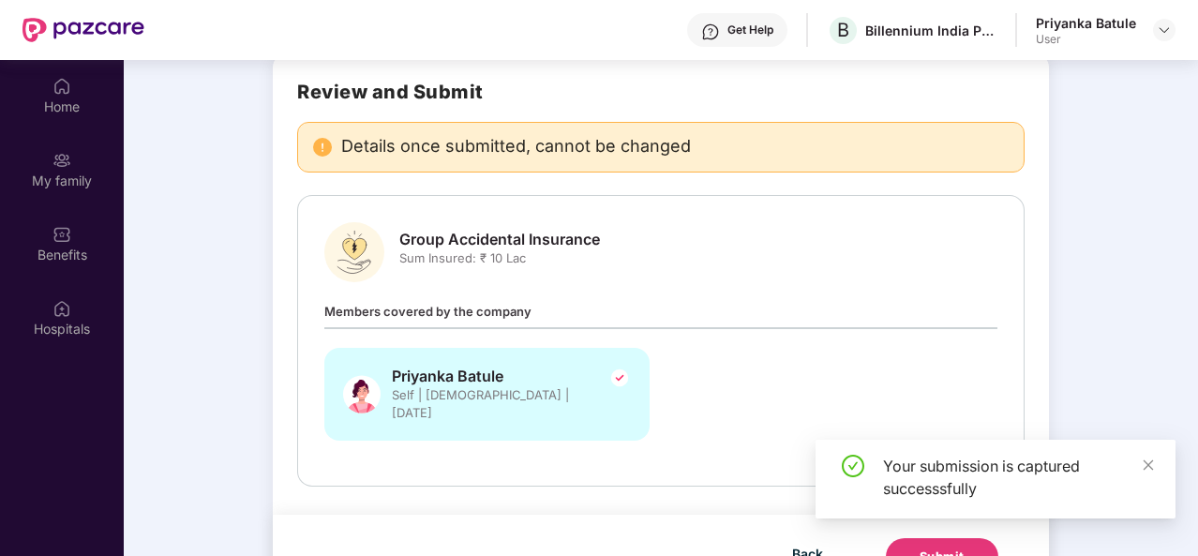
scroll to position [105, 0]
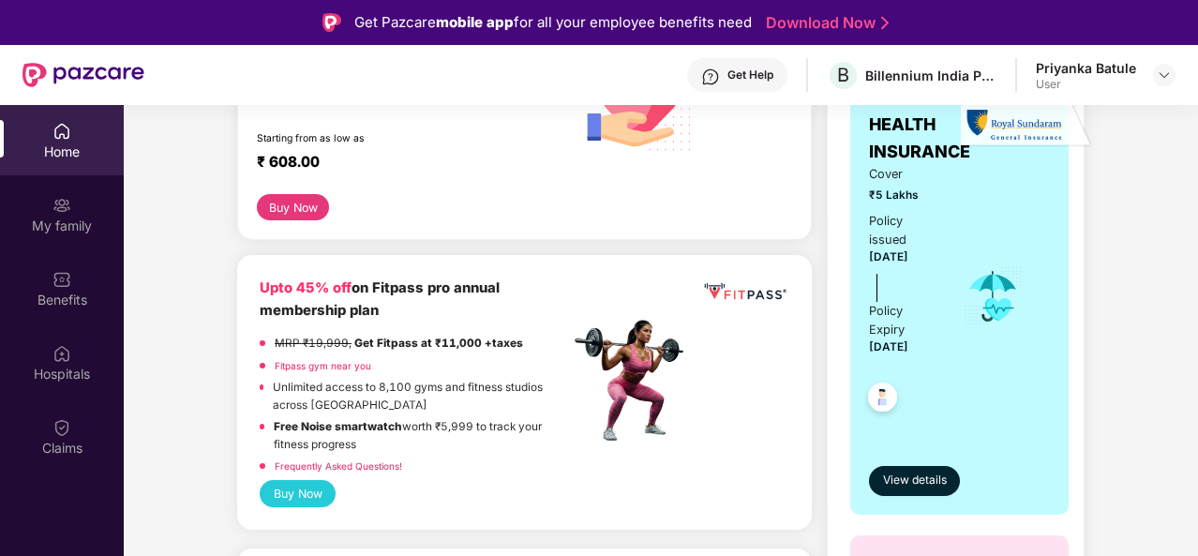
scroll to position [339, 0]
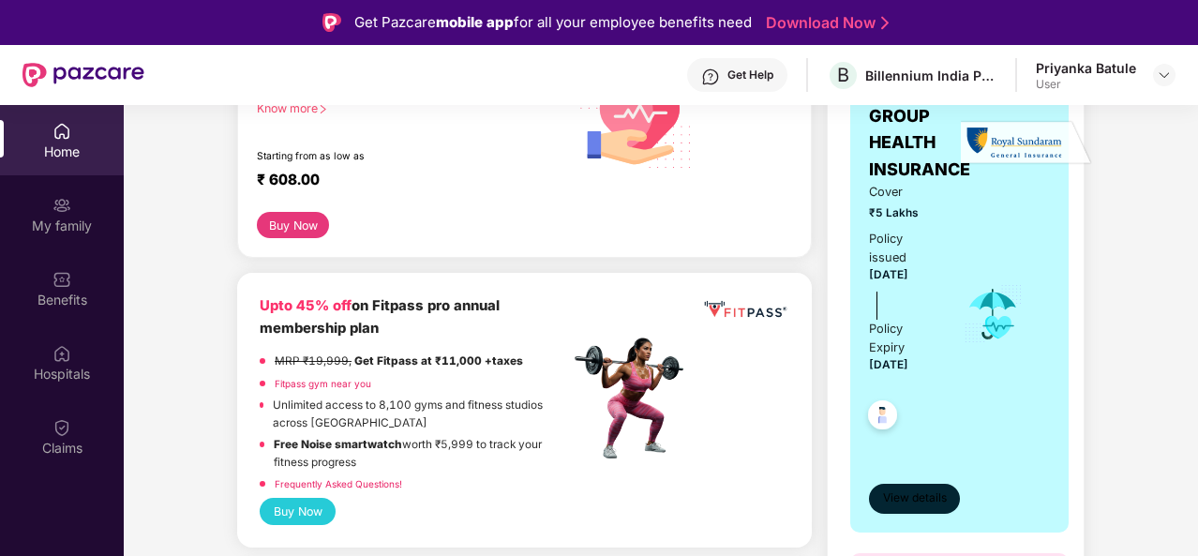
click at [905, 505] on span "View details" at bounding box center [915, 498] width 64 height 18
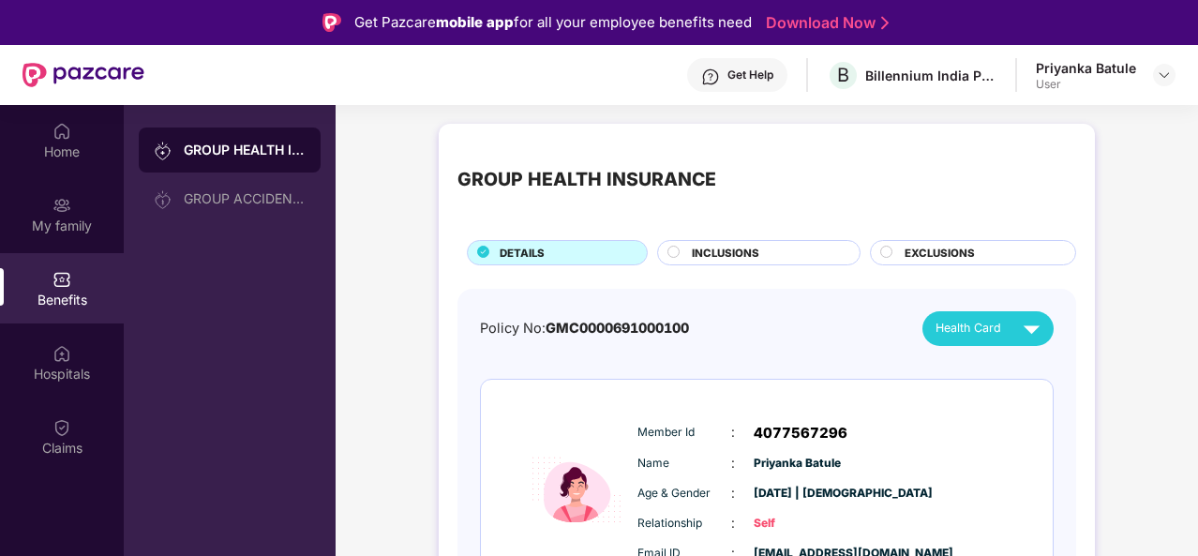
scroll to position [105, 0]
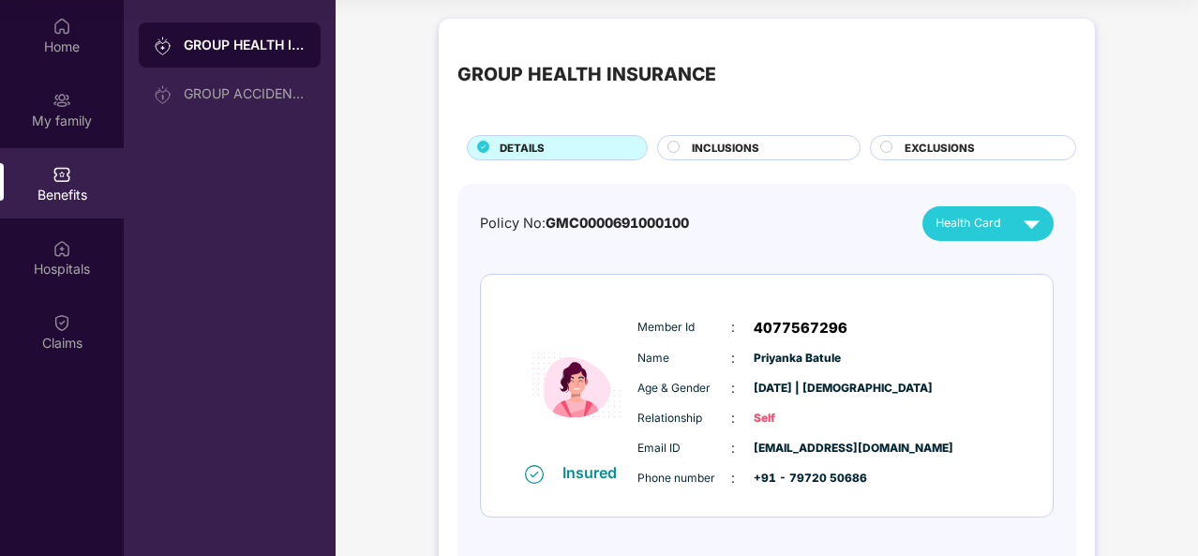
click at [725, 149] on span "INCLUSIONS" at bounding box center [725, 148] width 67 height 17
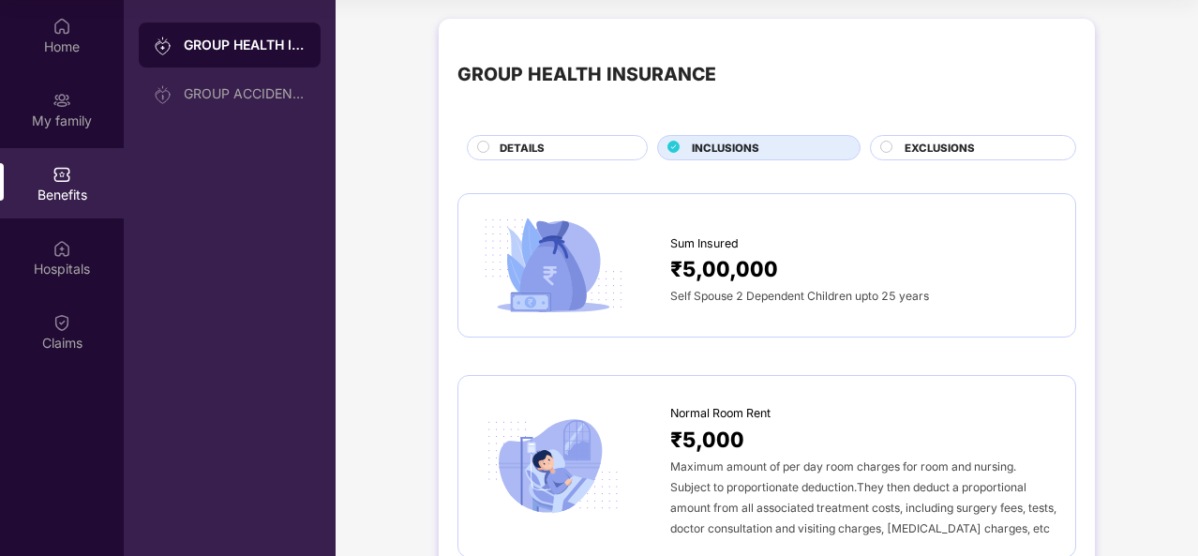
click at [717, 285] on div "Self Spouse 2 Dependent Children upto 25 years" at bounding box center [863, 295] width 386 height 21
click at [933, 148] on span "EXCLUSIONS" at bounding box center [939, 148] width 70 height 17
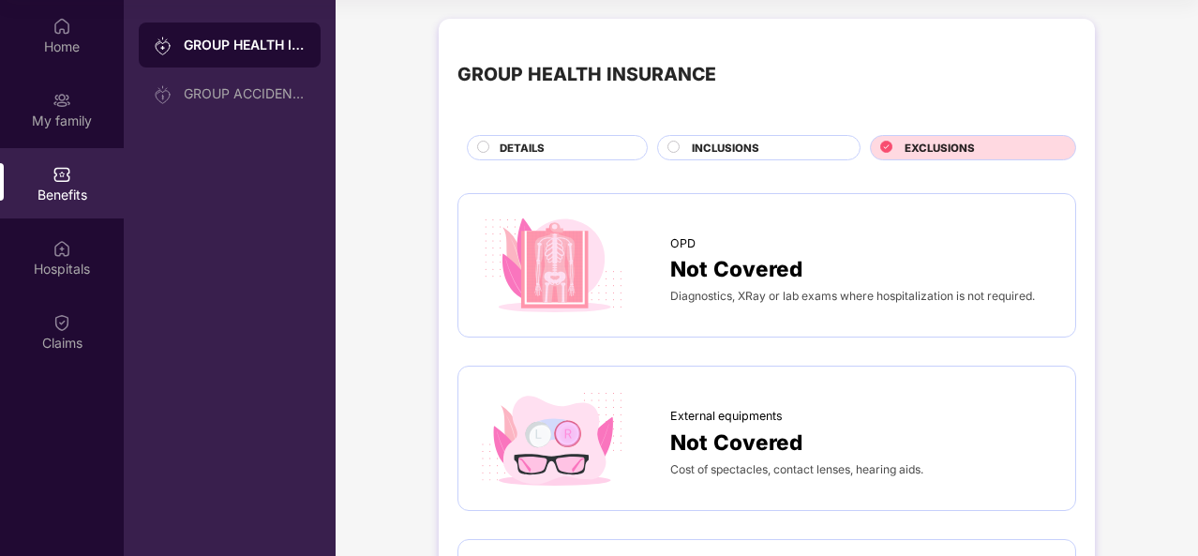
click at [729, 151] on span "INCLUSIONS" at bounding box center [725, 148] width 67 height 17
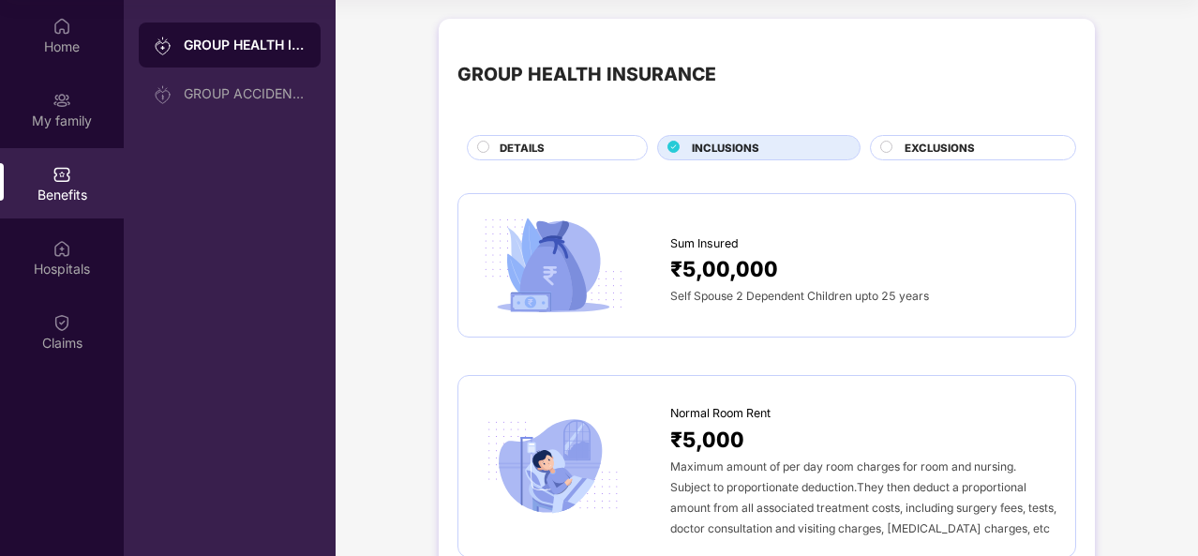
click at [714, 276] on span "₹5,00,000" at bounding box center [724, 268] width 108 height 33
click at [531, 269] on img at bounding box center [553, 266] width 152 height 106
click at [84, 254] on div "Hospitals" at bounding box center [62, 257] width 124 height 70
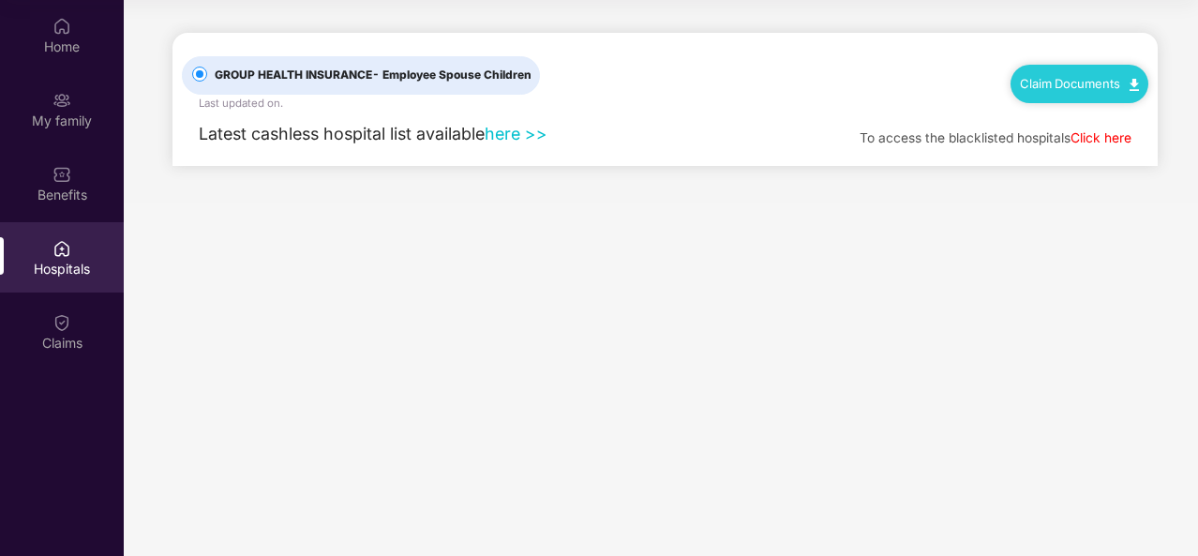
click at [530, 126] on link "here >>" at bounding box center [516, 134] width 63 height 20
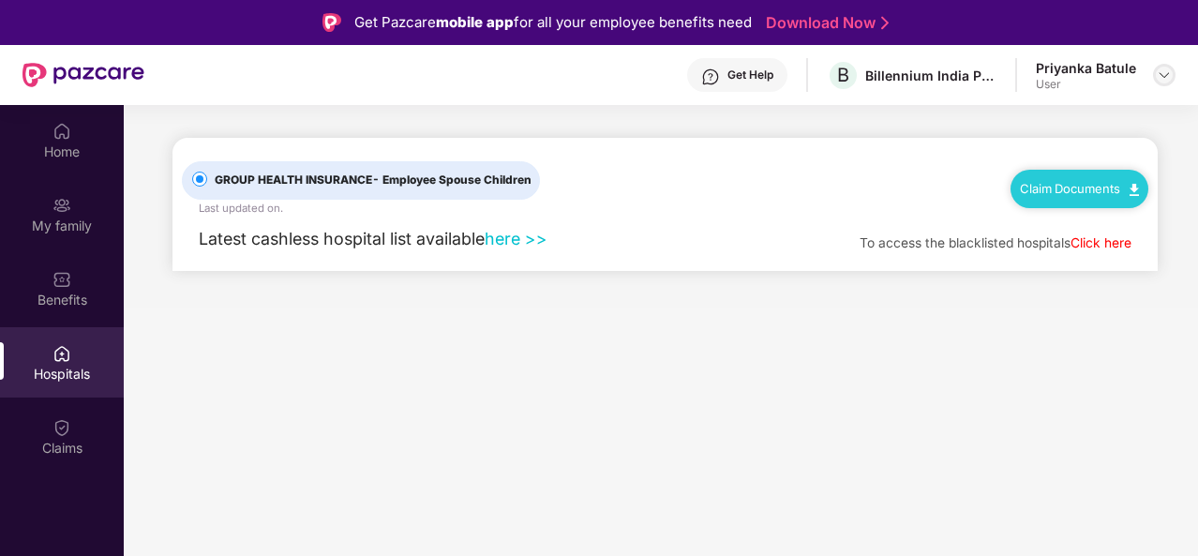
click at [1168, 74] on img at bounding box center [1164, 74] width 15 height 15
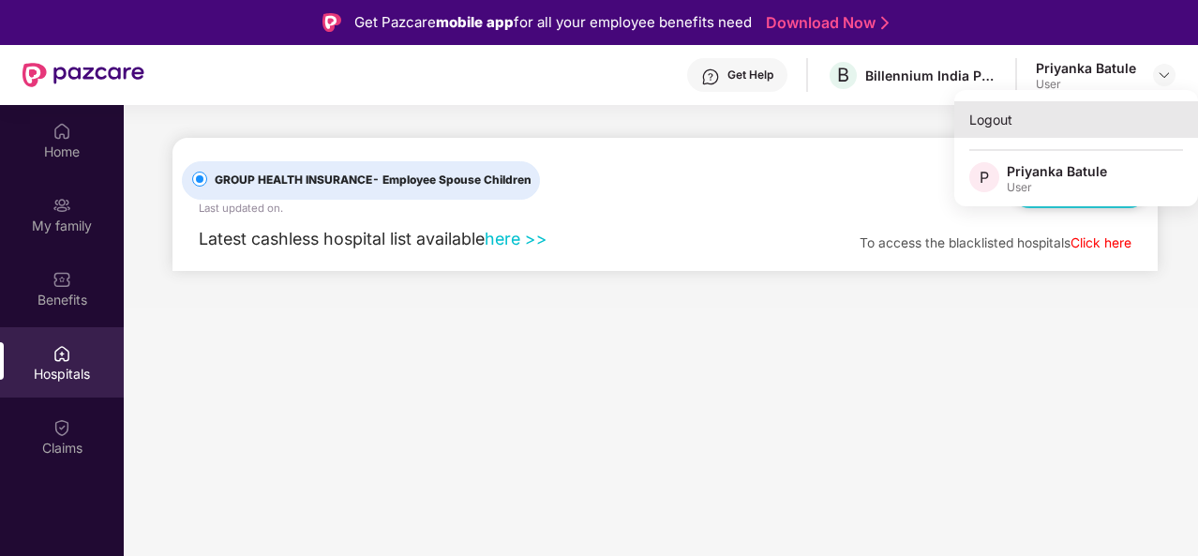
click at [1001, 116] on div "Logout" at bounding box center [1076, 119] width 244 height 37
